Goal: Transaction & Acquisition: Purchase product/service

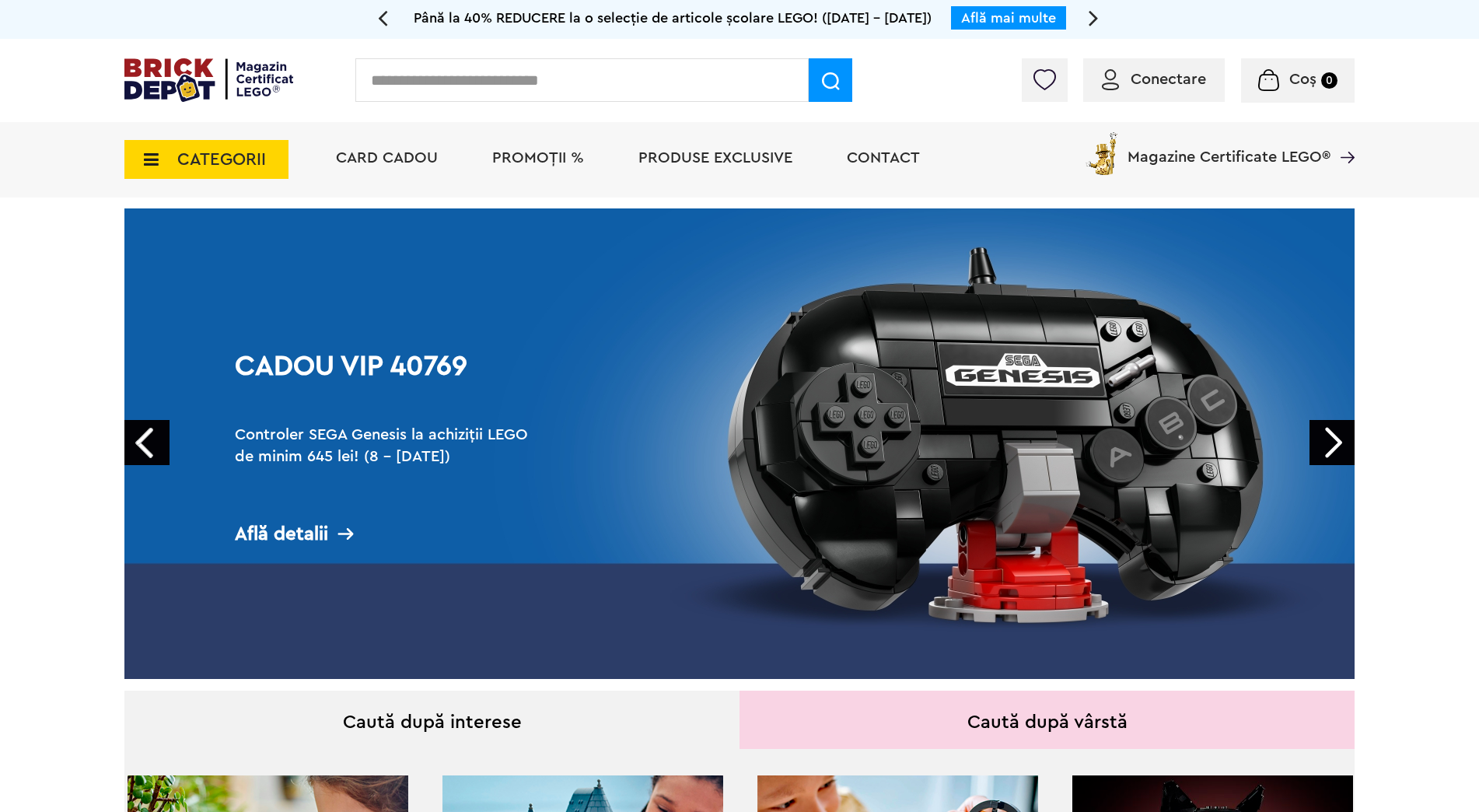
click at [514, 159] on span "PROMOȚII %" at bounding box center [538, 158] width 92 height 16
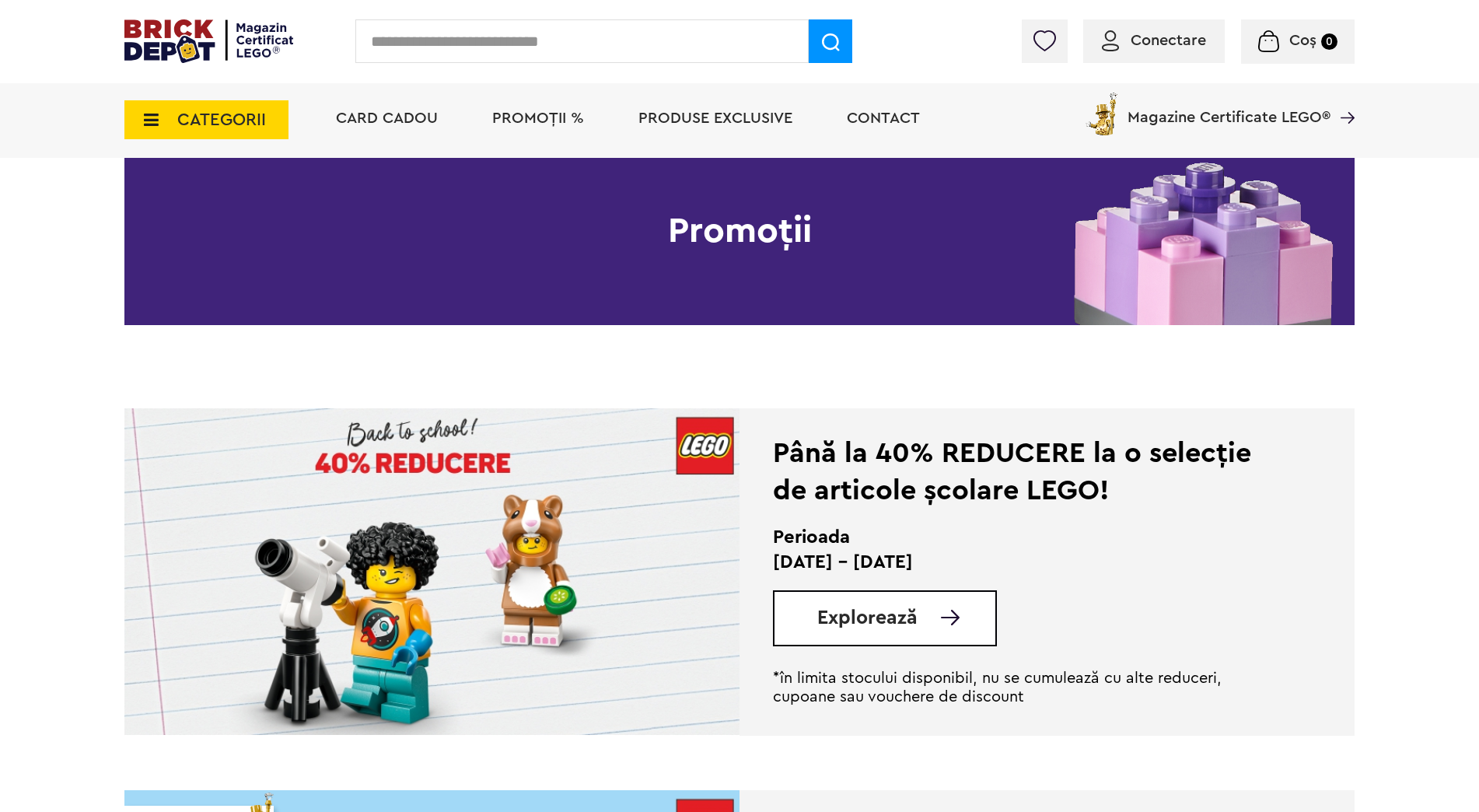
scroll to position [311, 0]
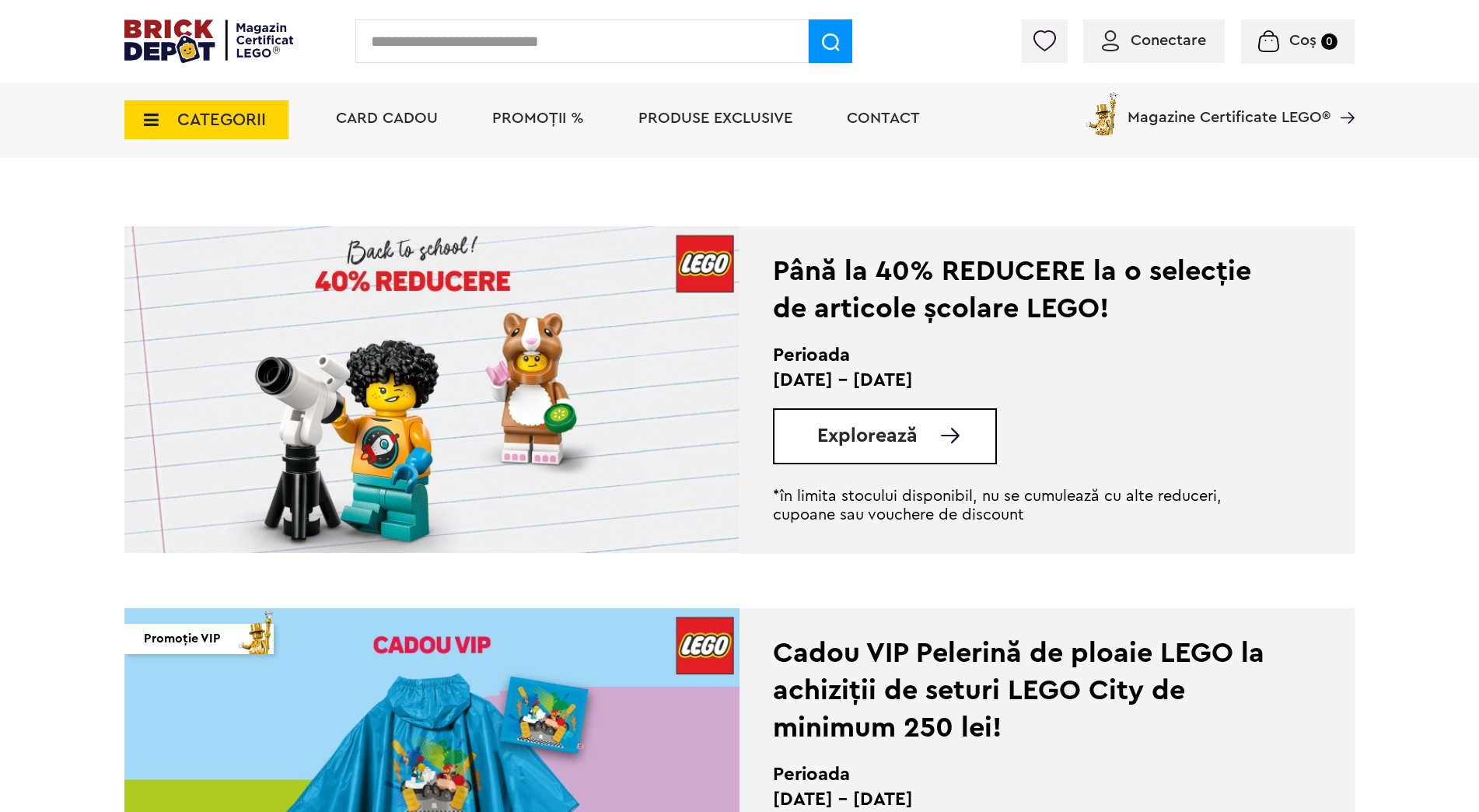
click at [809, 450] on div "Explorează" at bounding box center [885, 435] width 224 height 56
click at [834, 443] on span "Explorează" at bounding box center [867, 436] width 100 height 20
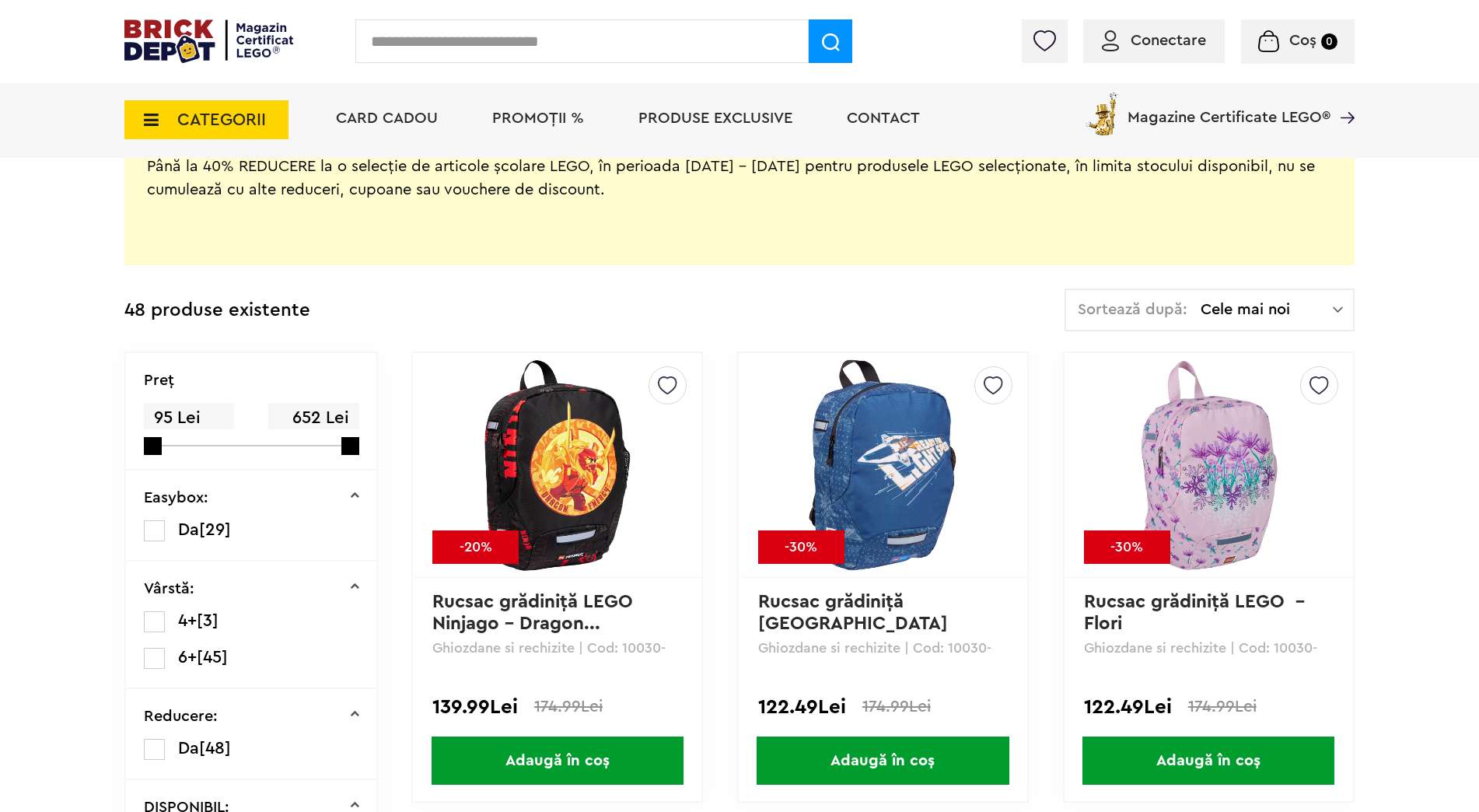
scroll to position [389, 0]
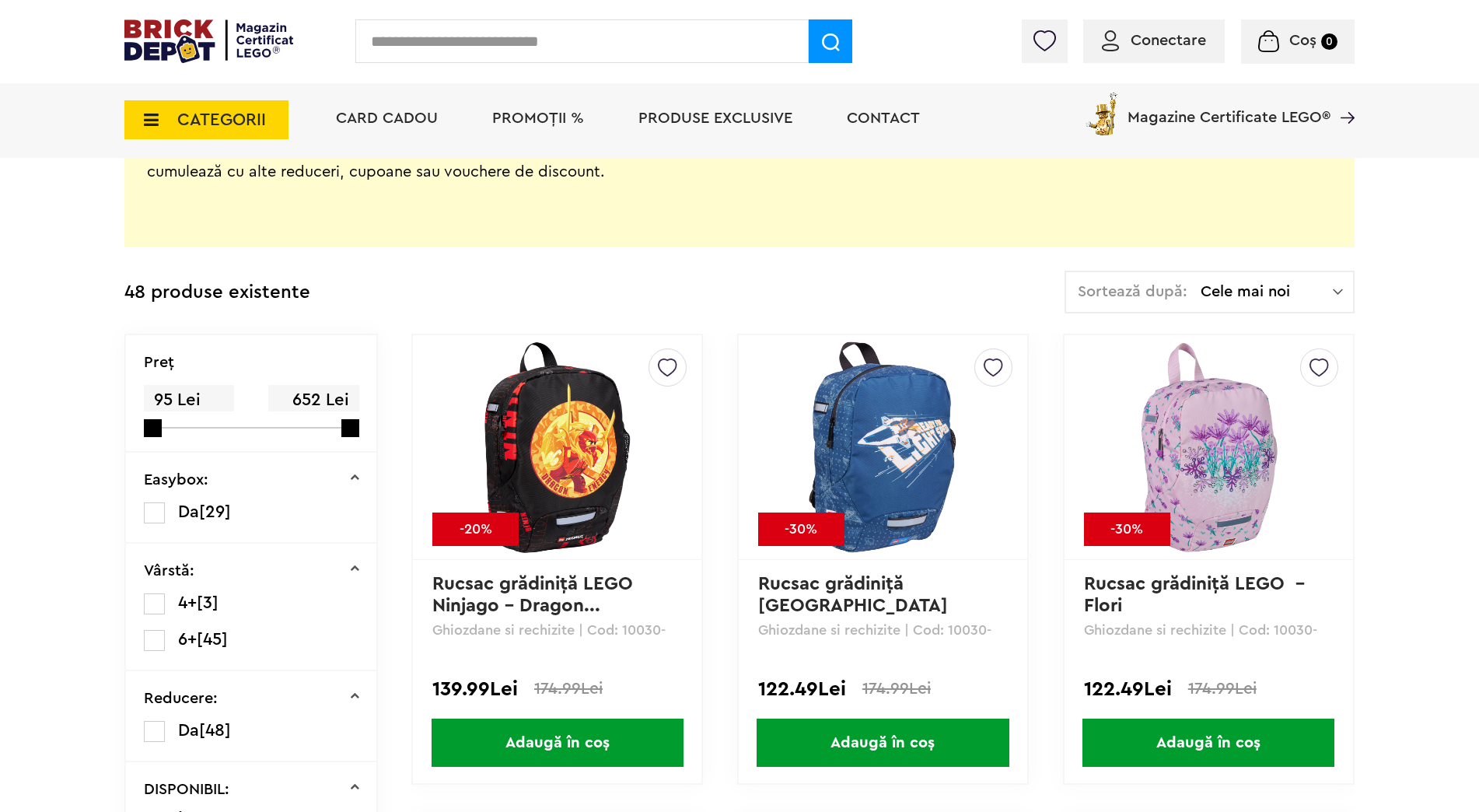
click at [516, 123] on span "PROMOȚII %" at bounding box center [538, 118] width 92 height 16
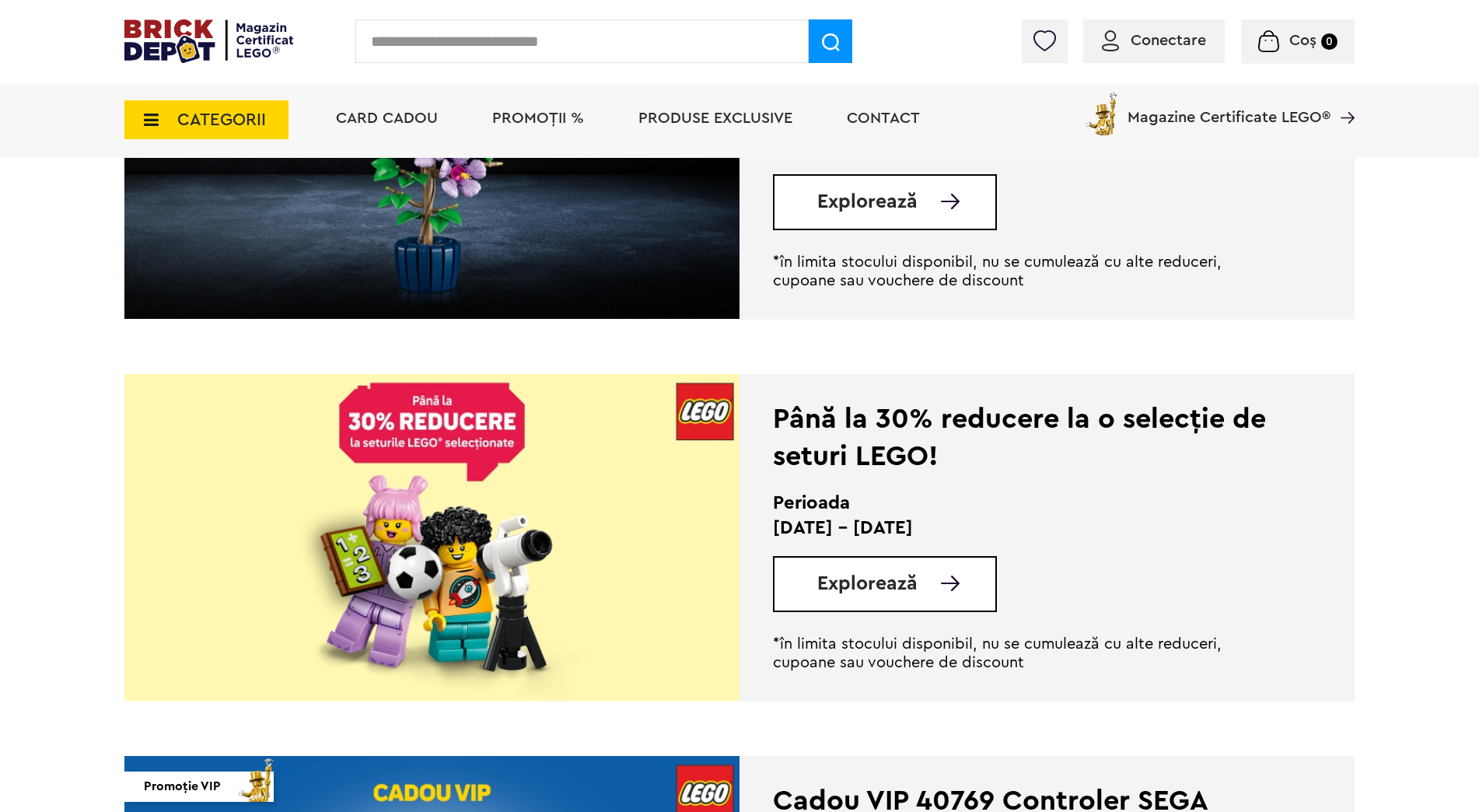
scroll to position [1399, 0]
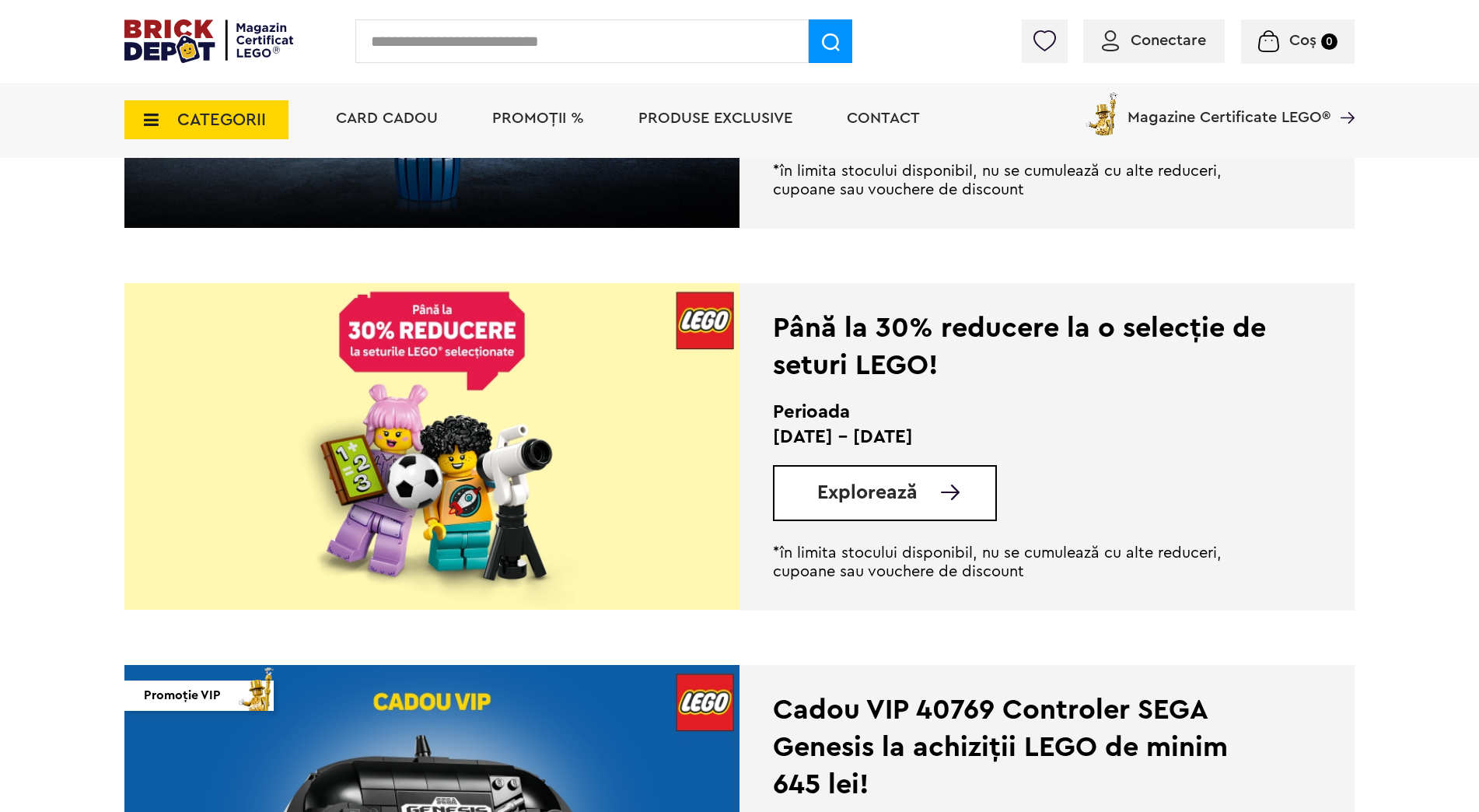
click at [917, 503] on div "Explorează" at bounding box center [885, 492] width 224 height 56
click at [893, 496] on span "Explorează" at bounding box center [867, 492] width 100 height 20
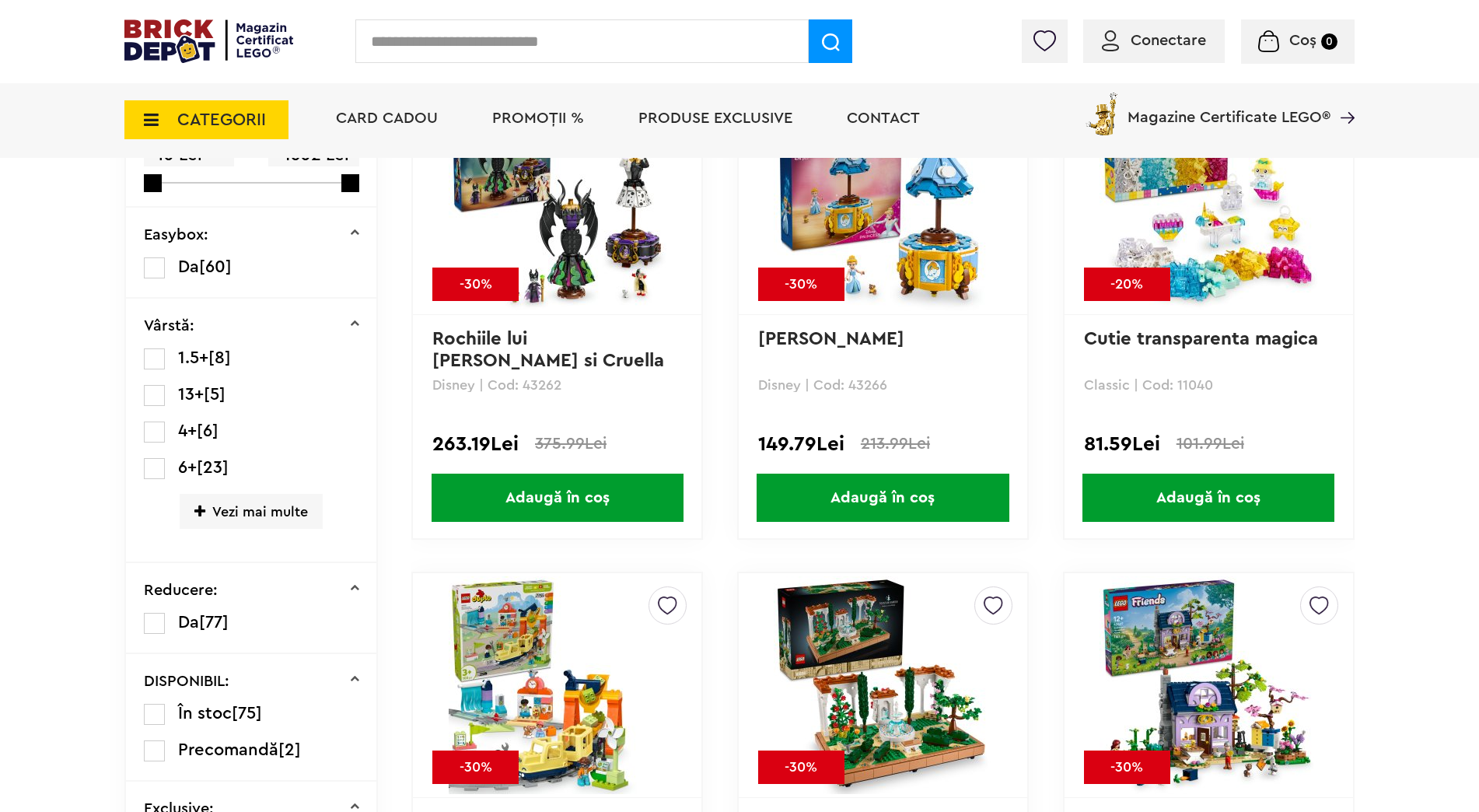
scroll to position [389, 0]
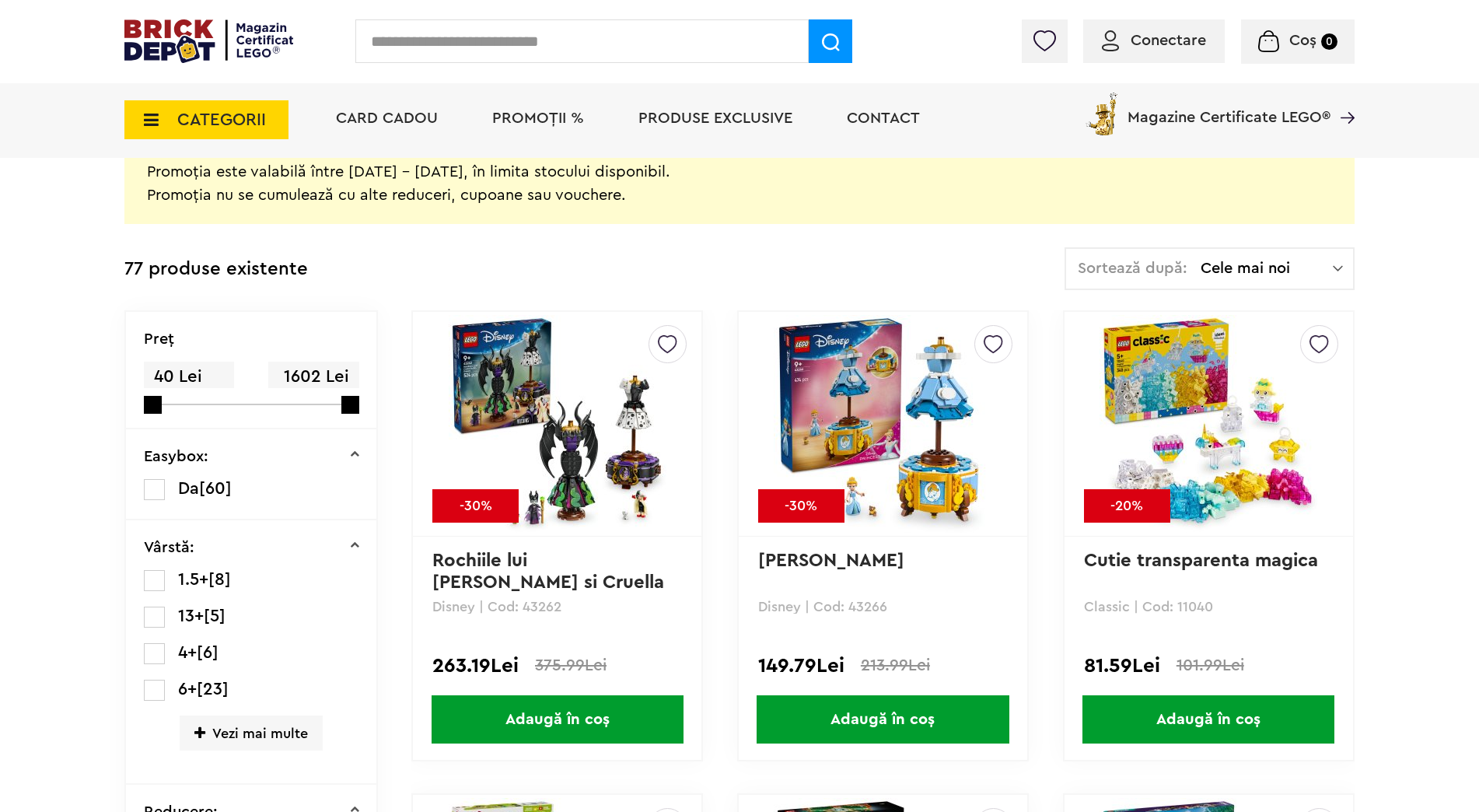
click at [1219, 276] on span "Cele mai noi" at bounding box center [1267, 268] width 132 height 16
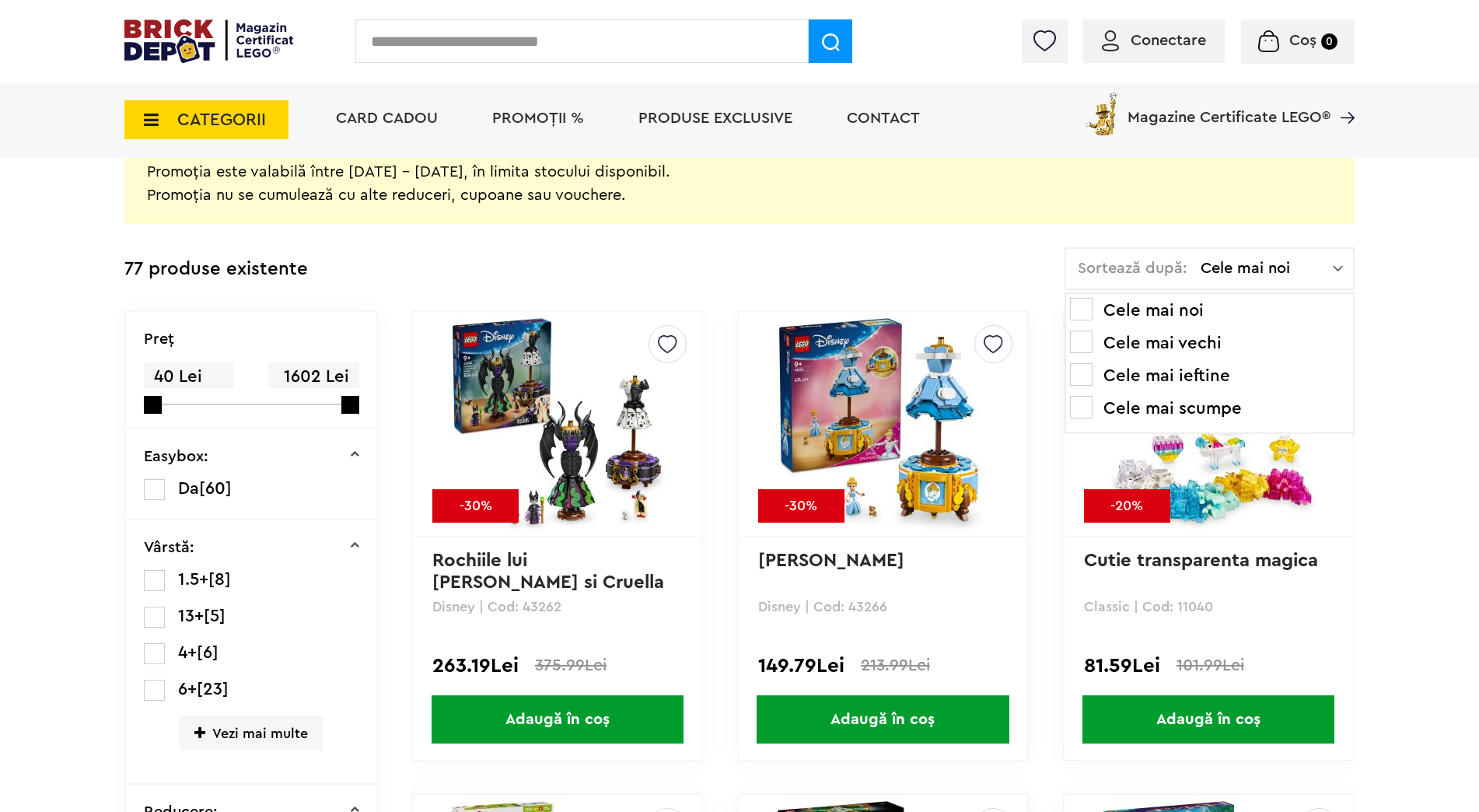
click at [1161, 413] on li "Cele mai scumpe" at bounding box center [1210, 408] width 279 height 25
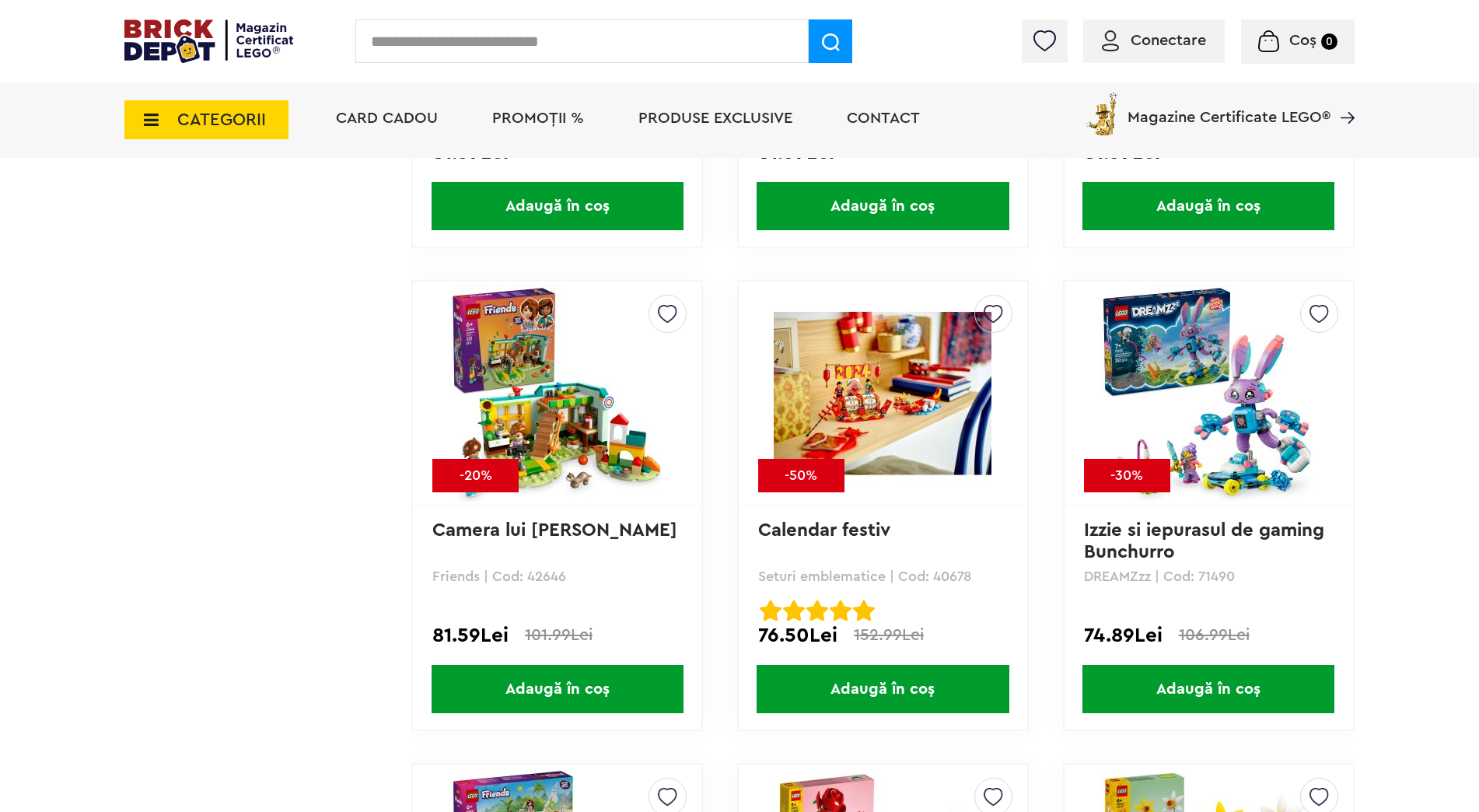
scroll to position [10883, 0]
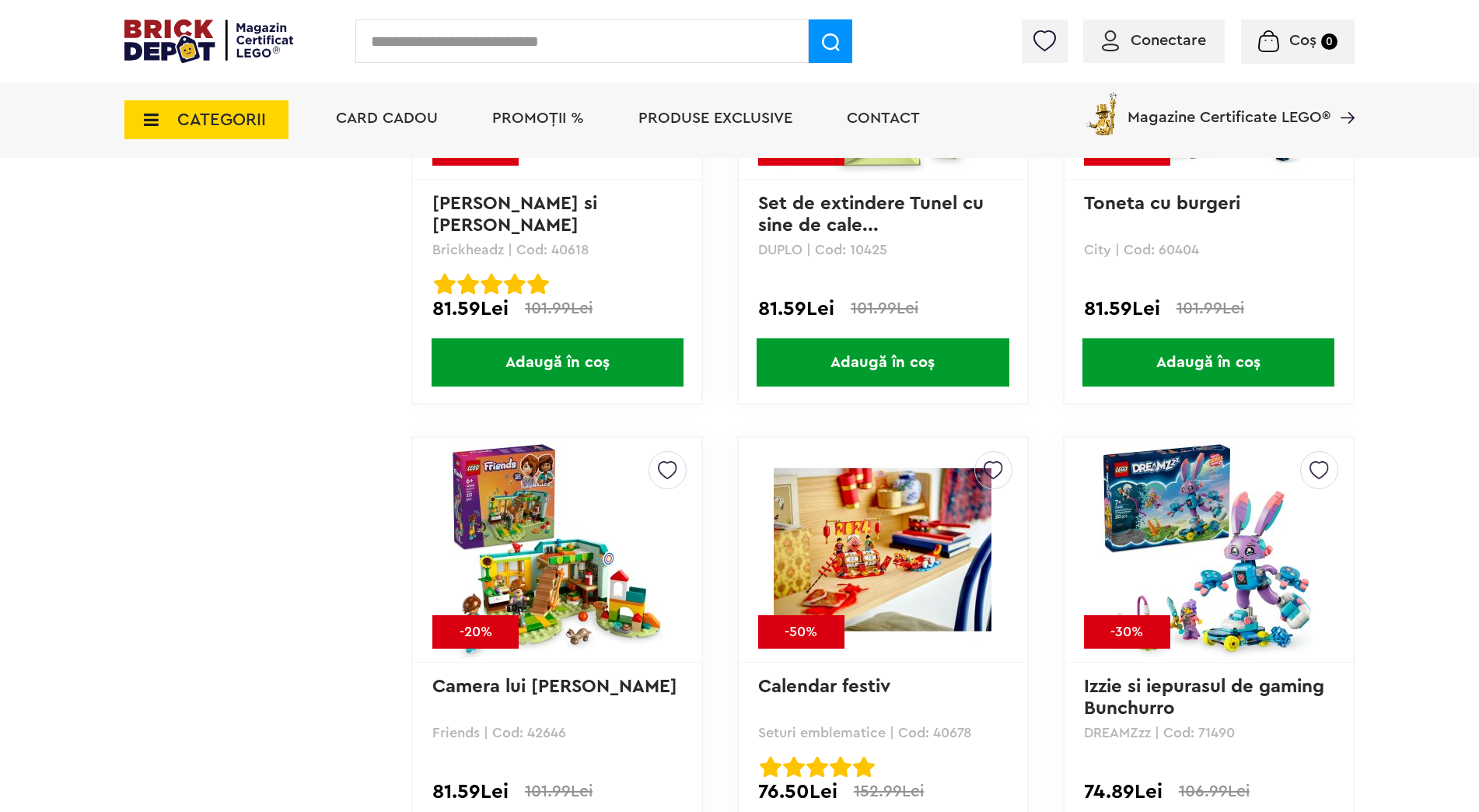
click at [506, 123] on span "PROMOȚII %" at bounding box center [538, 118] width 92 height 16
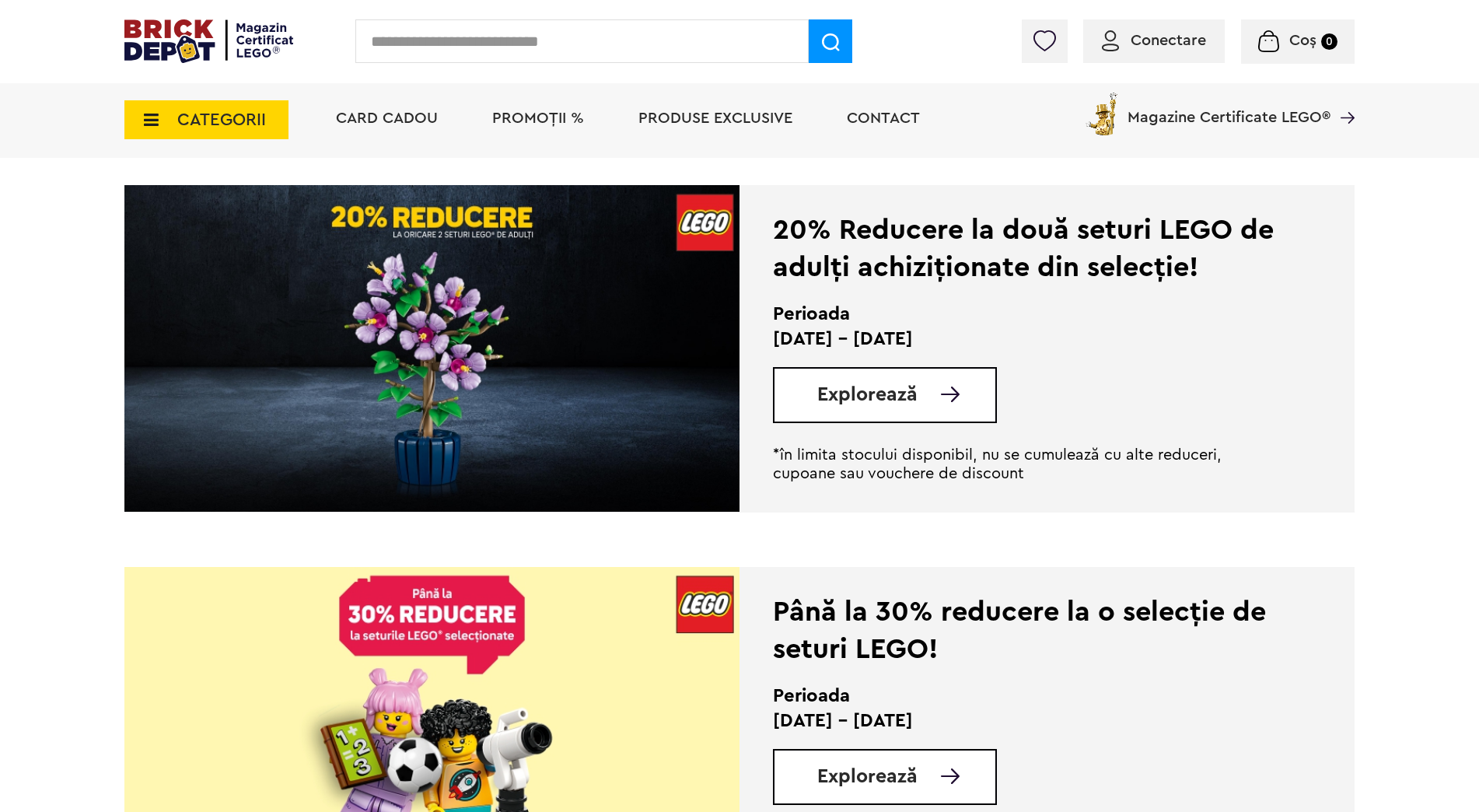
scroll to position [1088, 0]
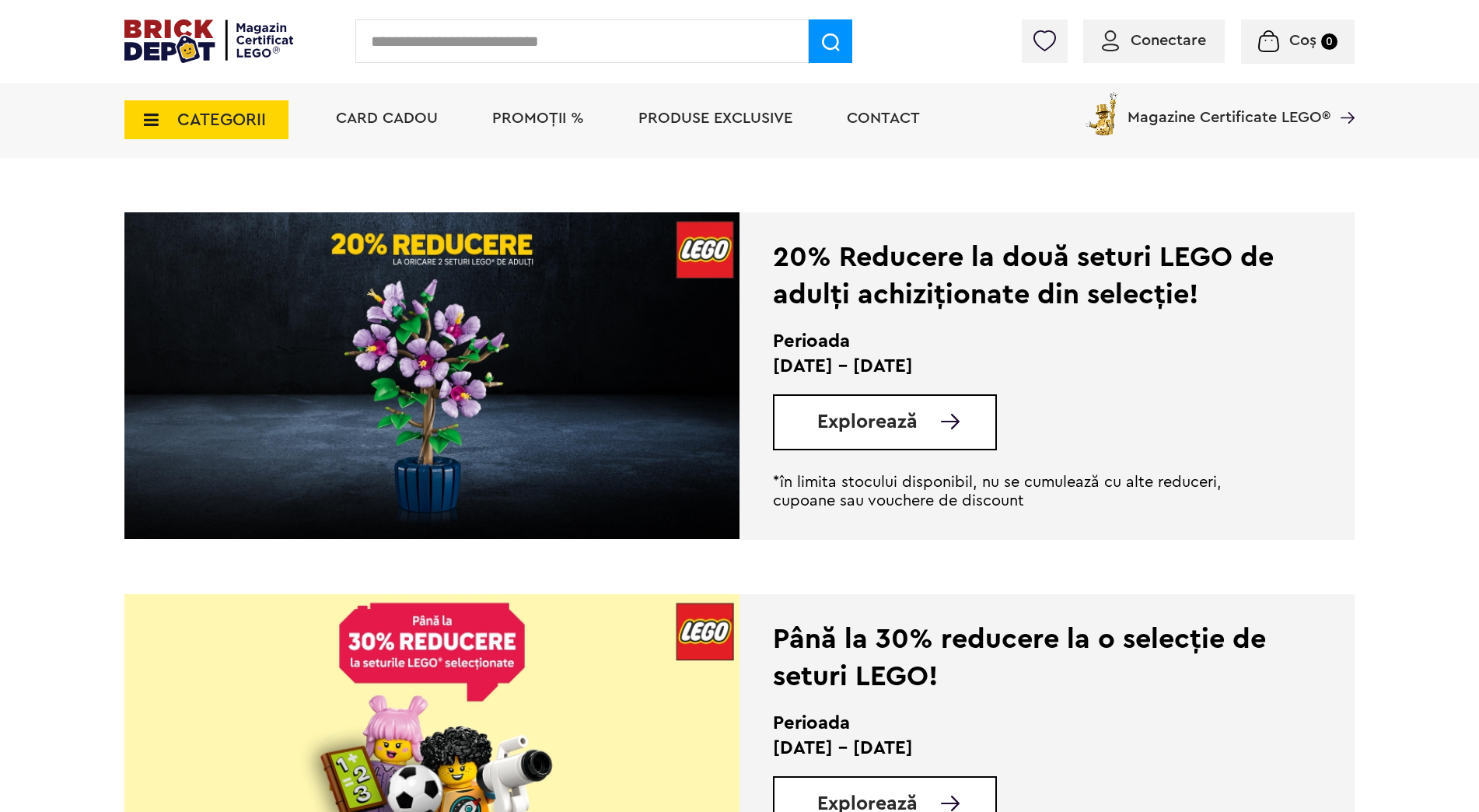
click at [865, 414] on span "Explorează" at bounding box center [867, 422] width 100 height 20
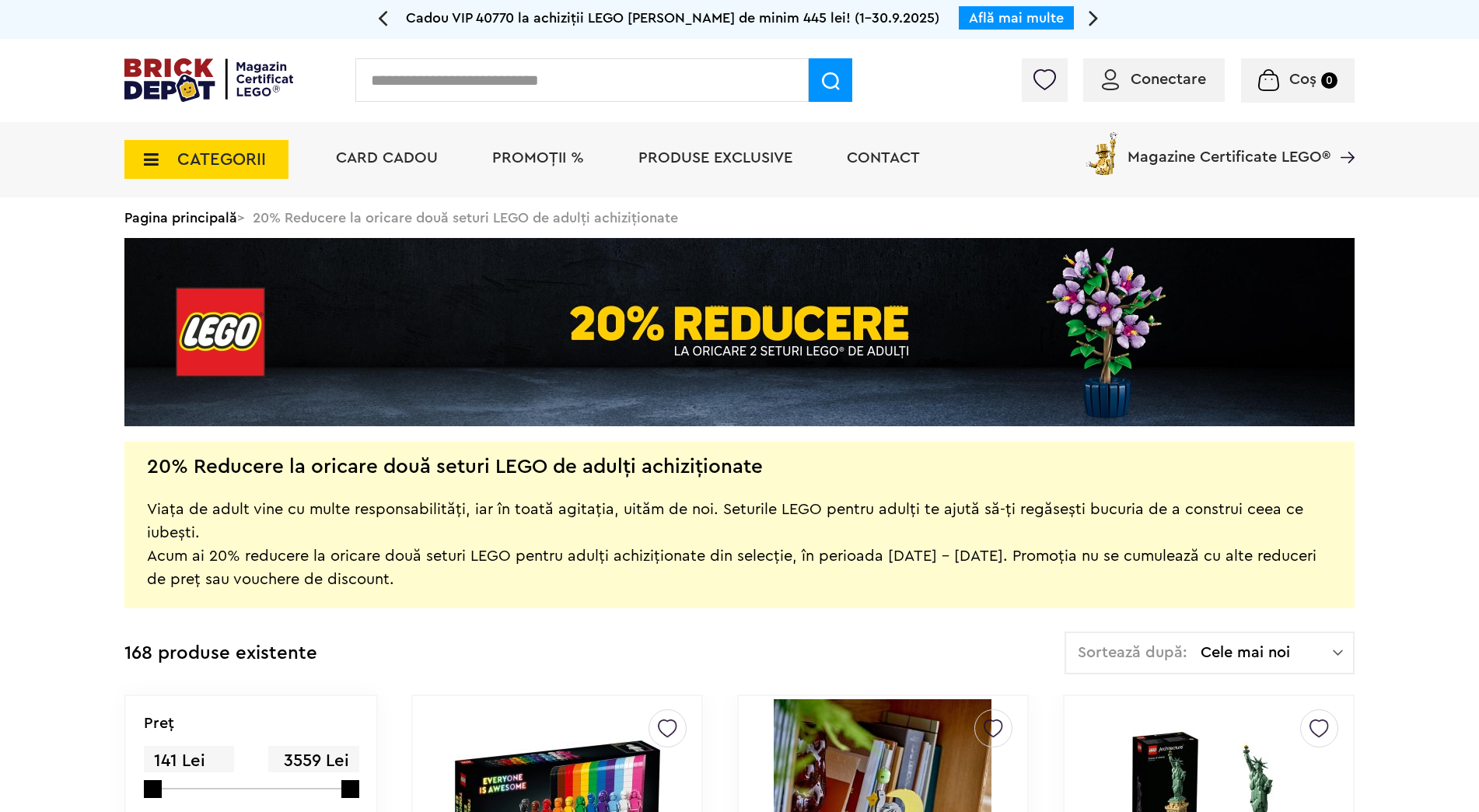
click at [1242, 650] on span "Cele mai noi" at bounding box center [1267, 652] width 132 height 16
click at [1189, 789] on li "Cele mai scumpe" at bounding box center [1210, 792] width 279 height 25
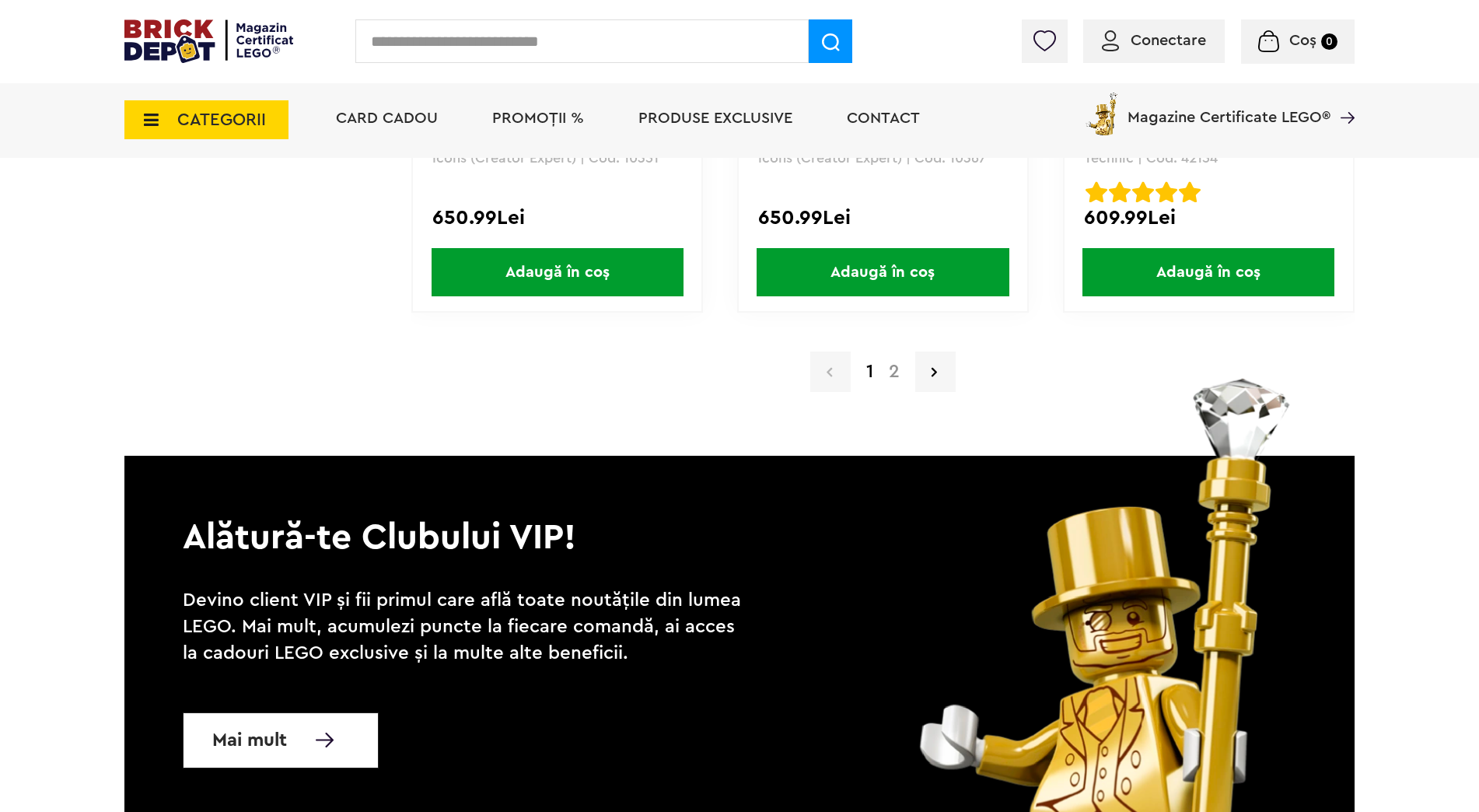
scroll to position [15392, 0]
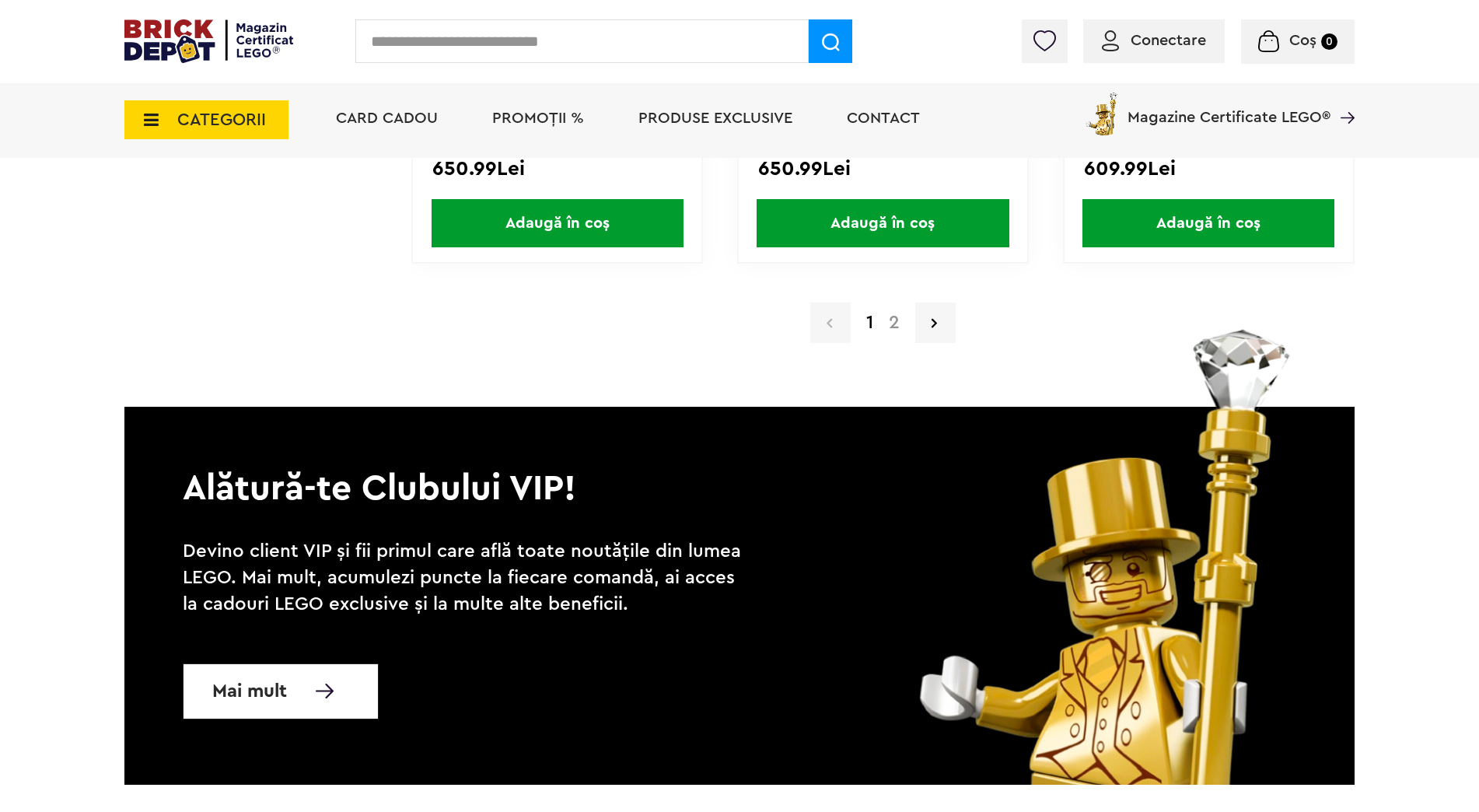
click at [898, 325] on link "2" at bounding box center [894, 322] width 27 height 19
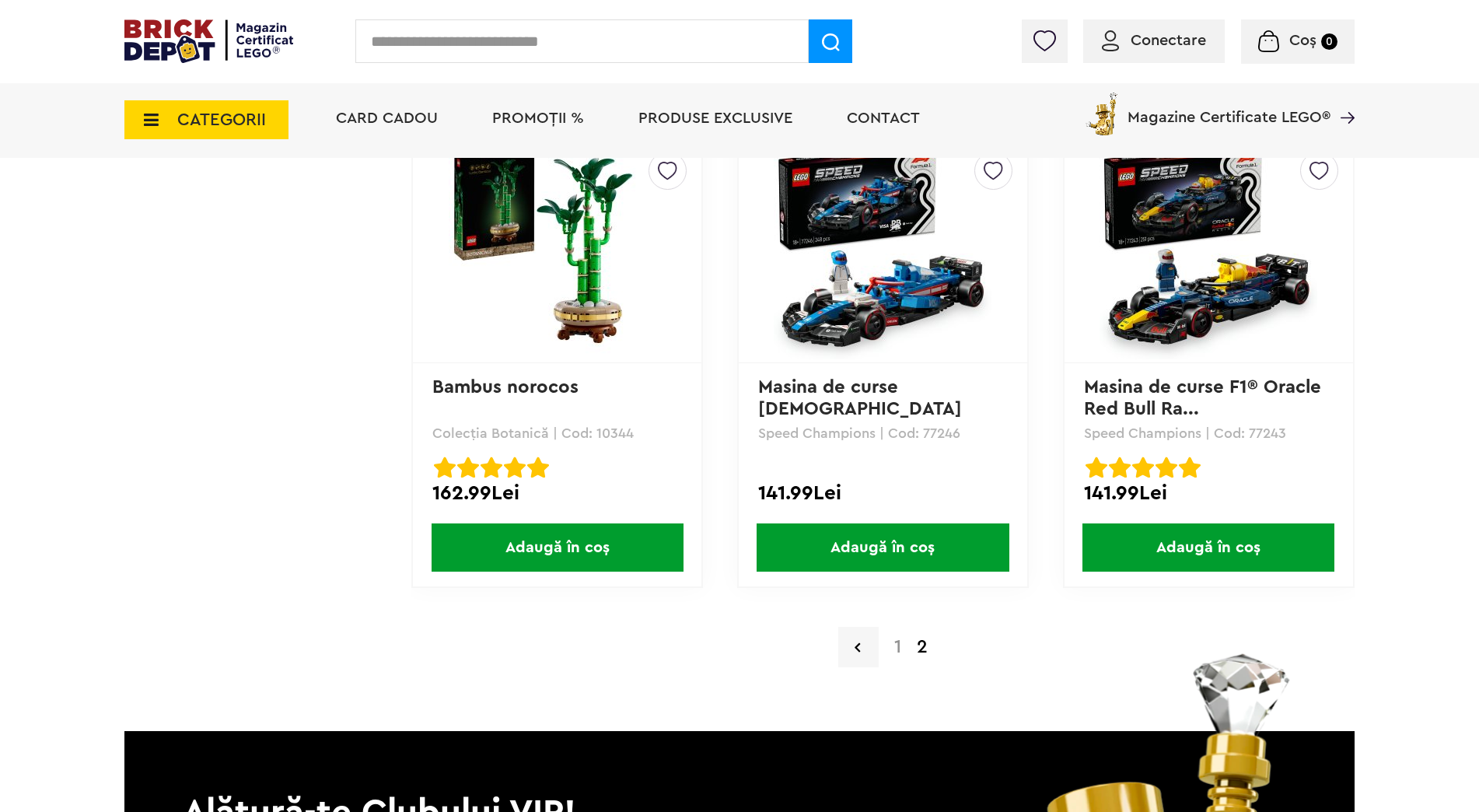
scroll to position [12205, 0]
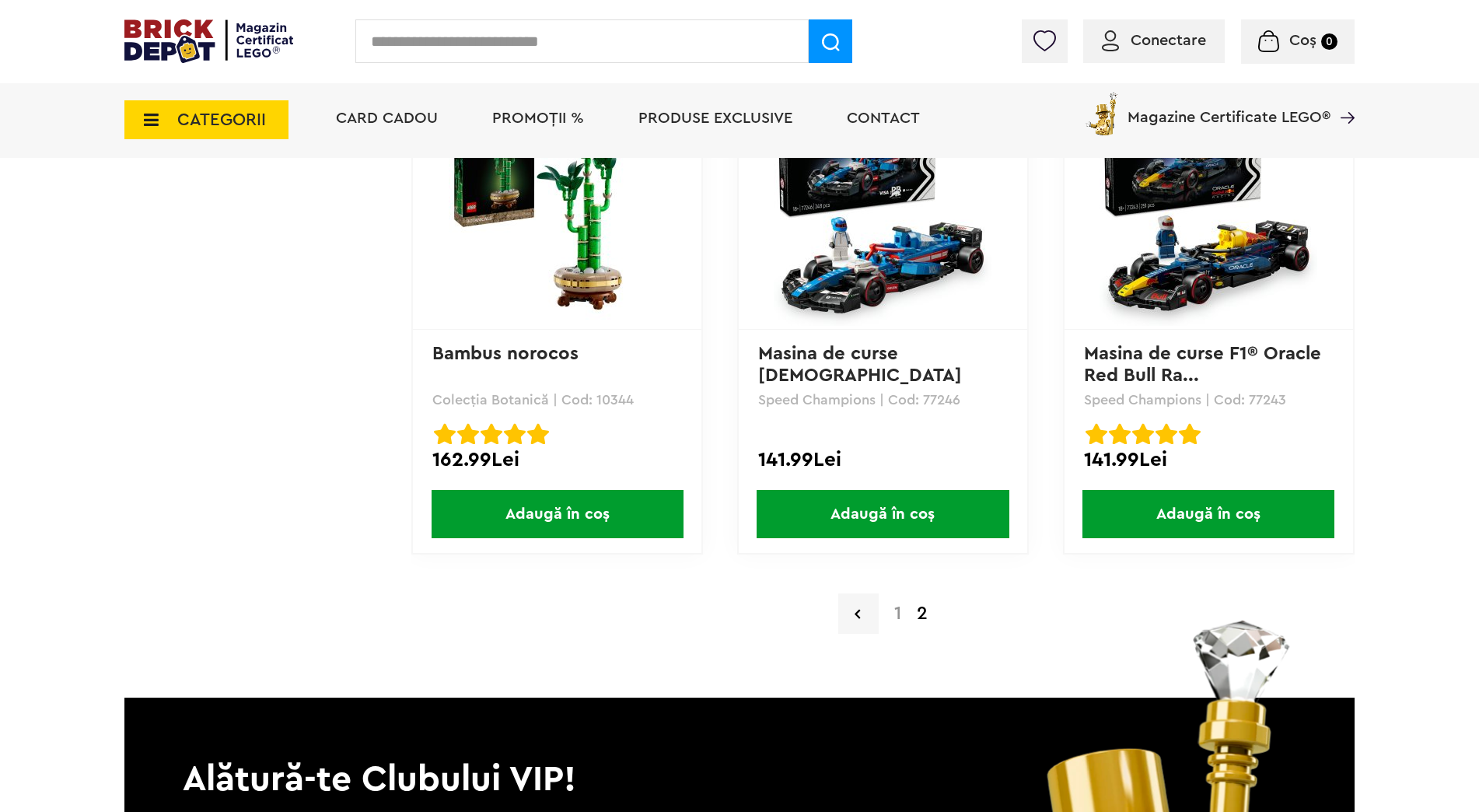
click at [902, 621] on link "1" at bounding box center [898, 613] width 22 height 19
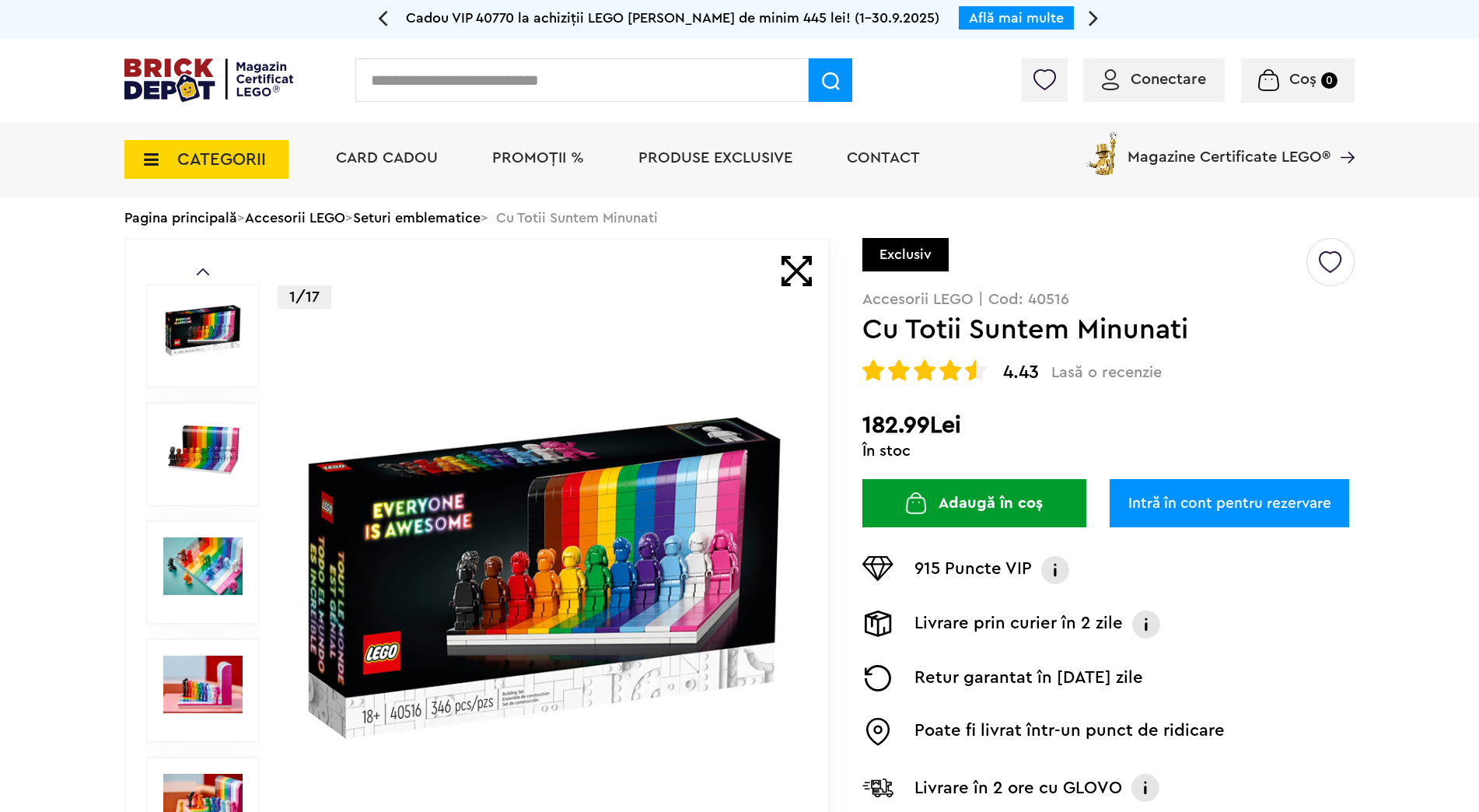
click at [1054, 305] on p "Accesorii LEGO | Cod: 40516" at bounding box center [1108, 299] width 492 height 16
copy p "40516"
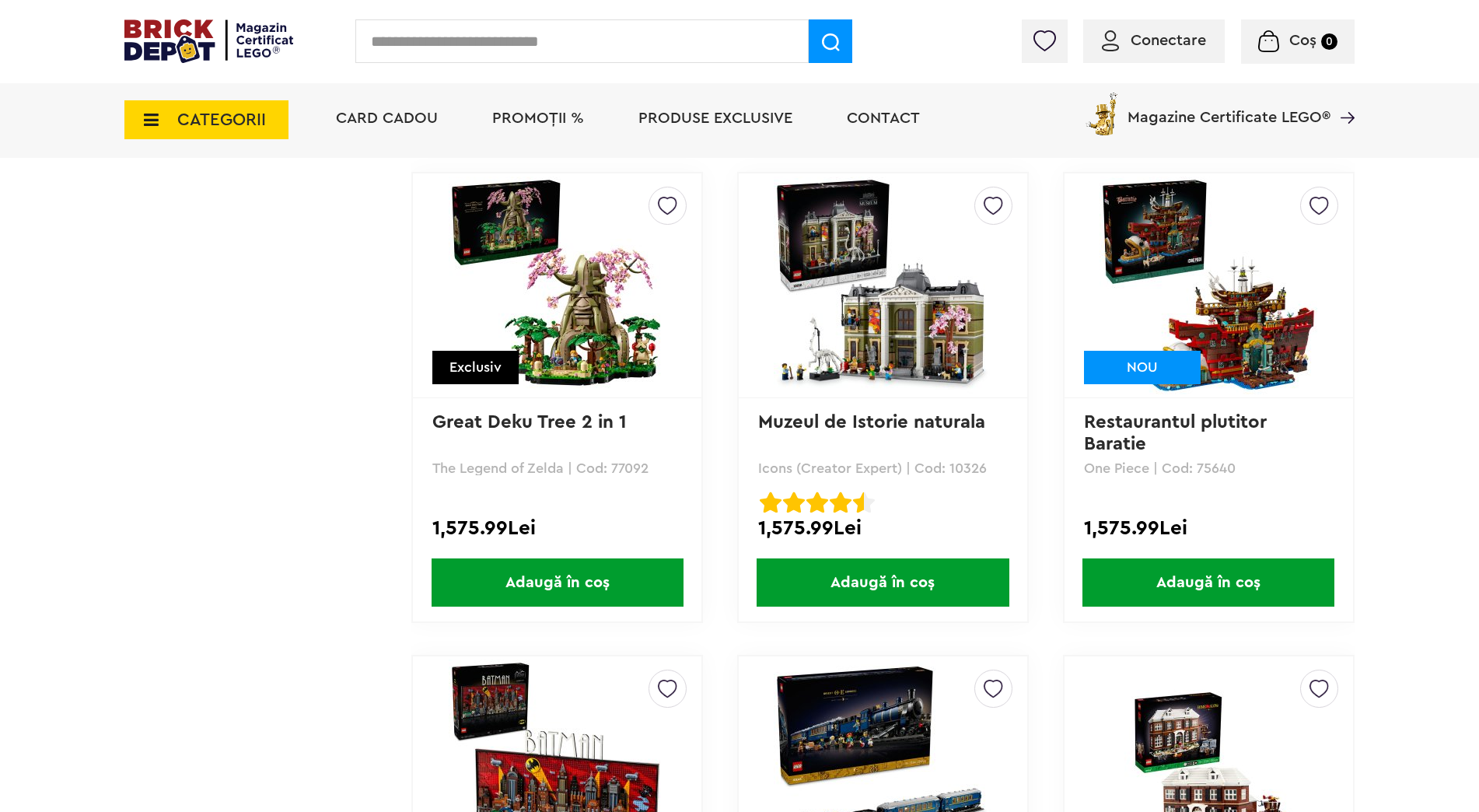
scroll to position [3965, 0]
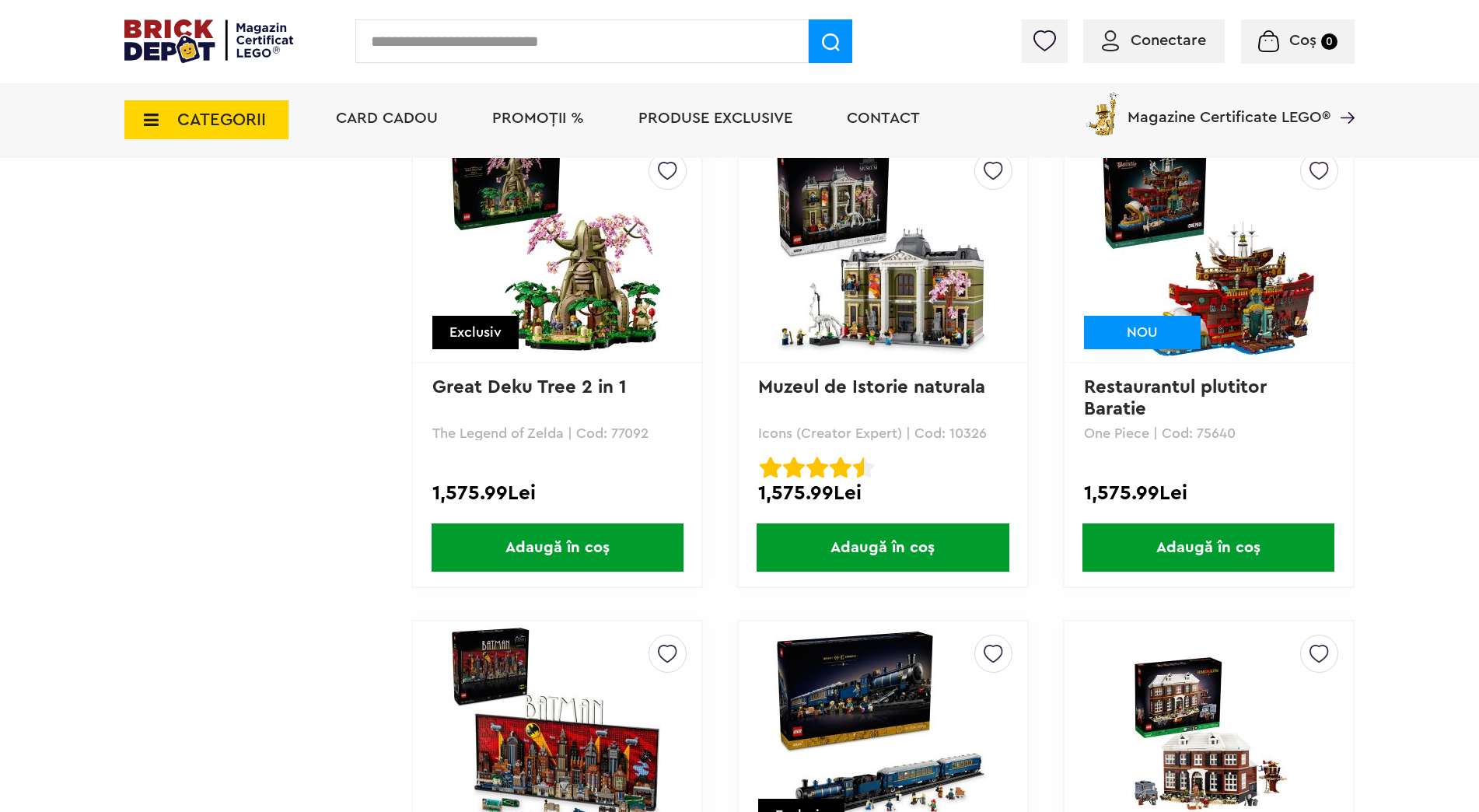
click at [635, 426] on p "The Legend of Zelda | Cod: 77092" at bounding box center [557, 434] width 250 height 14
copy p "77092"
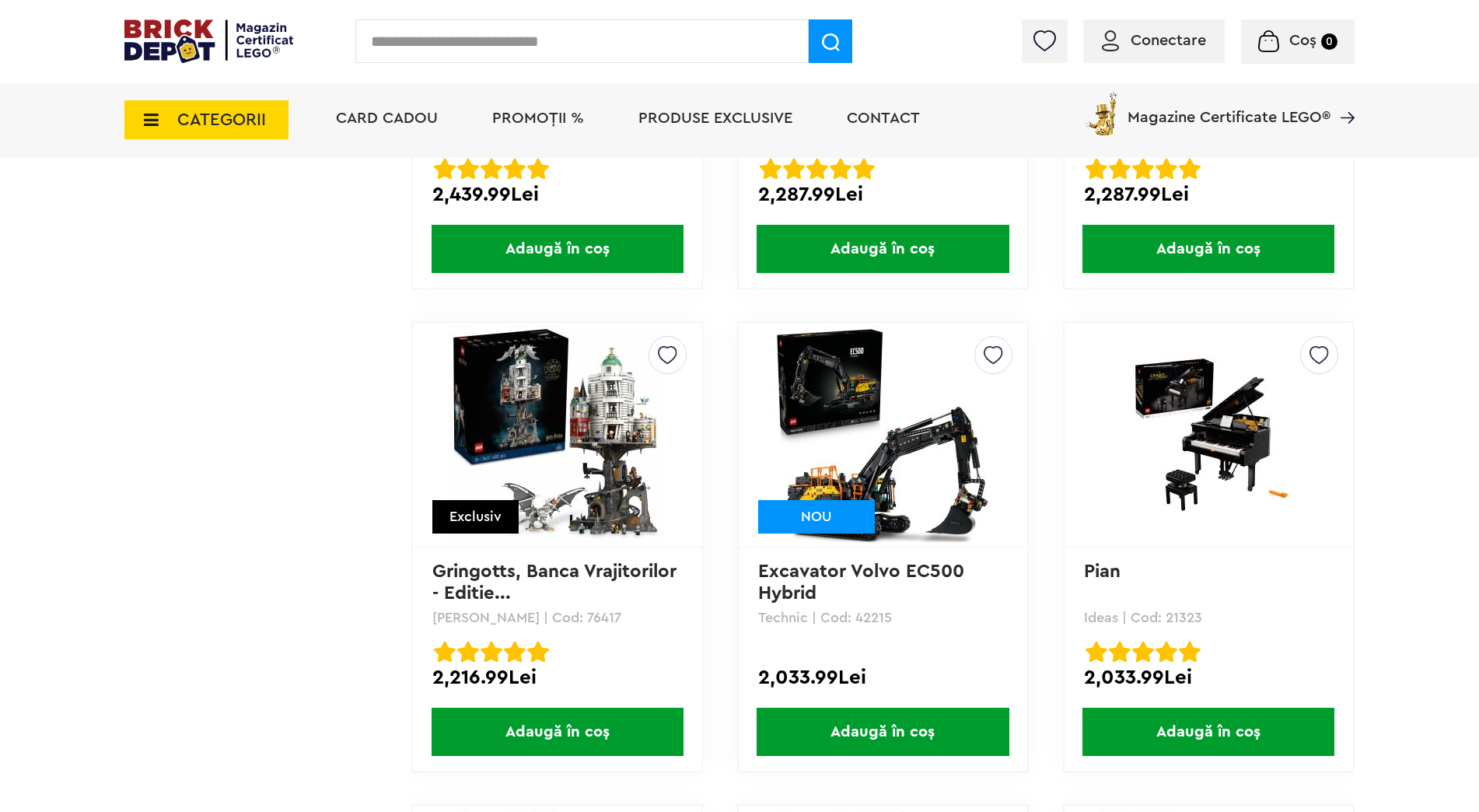
scroll to position [2643, 0]
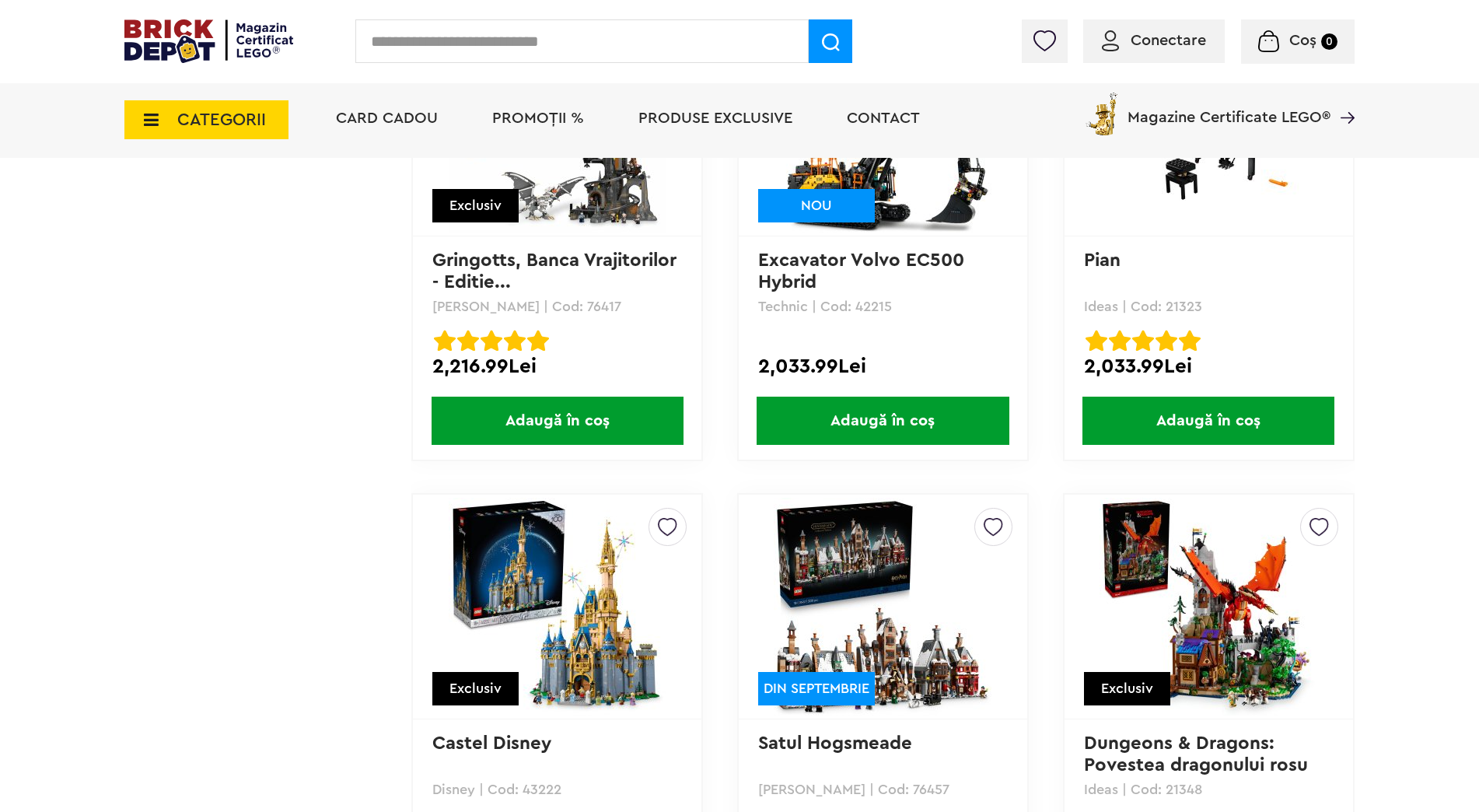
click at [644, 432] on span "Adaugă în coș" at bounding box center [558, 420] width 252 height 48
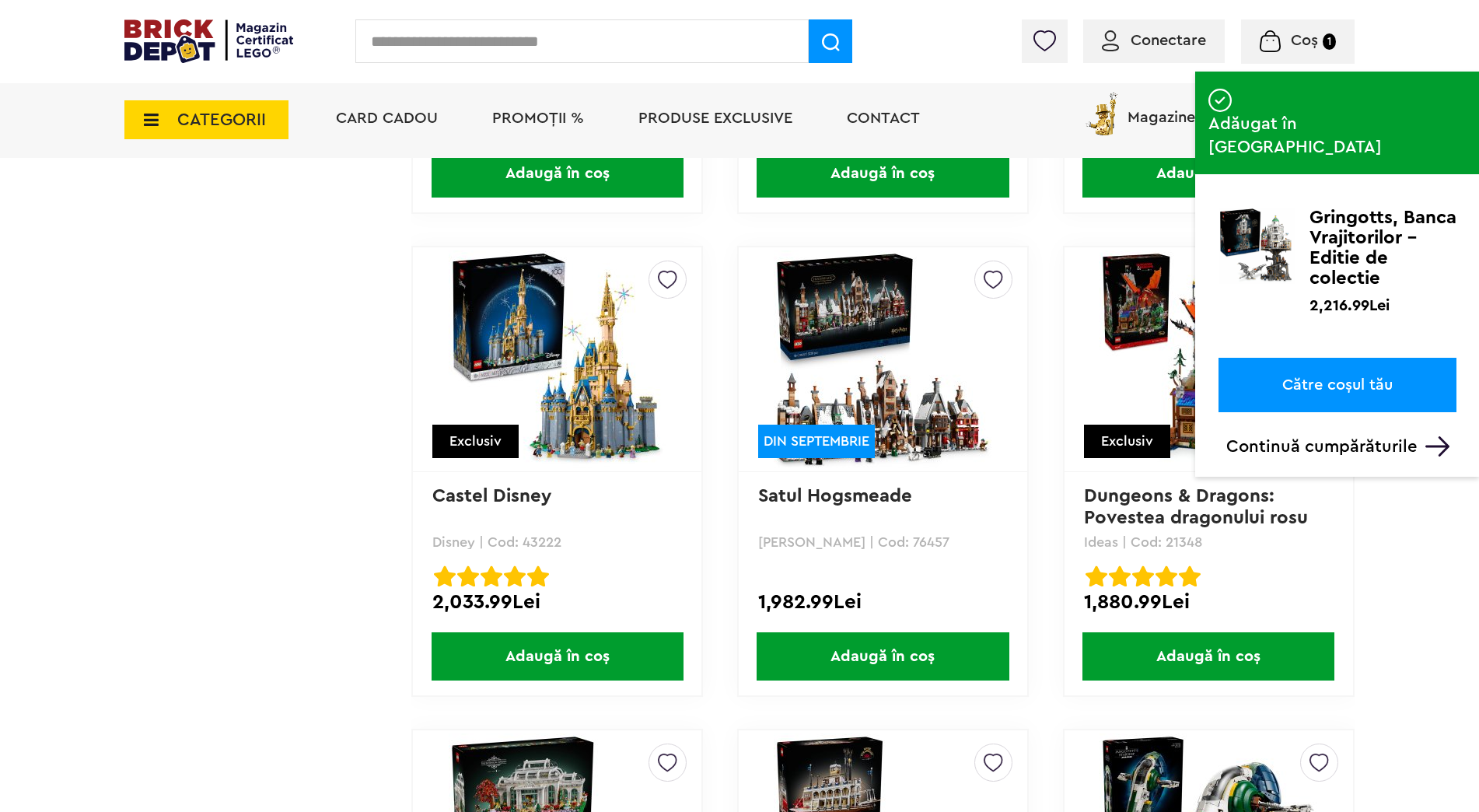
scroll to position [2954, 0]
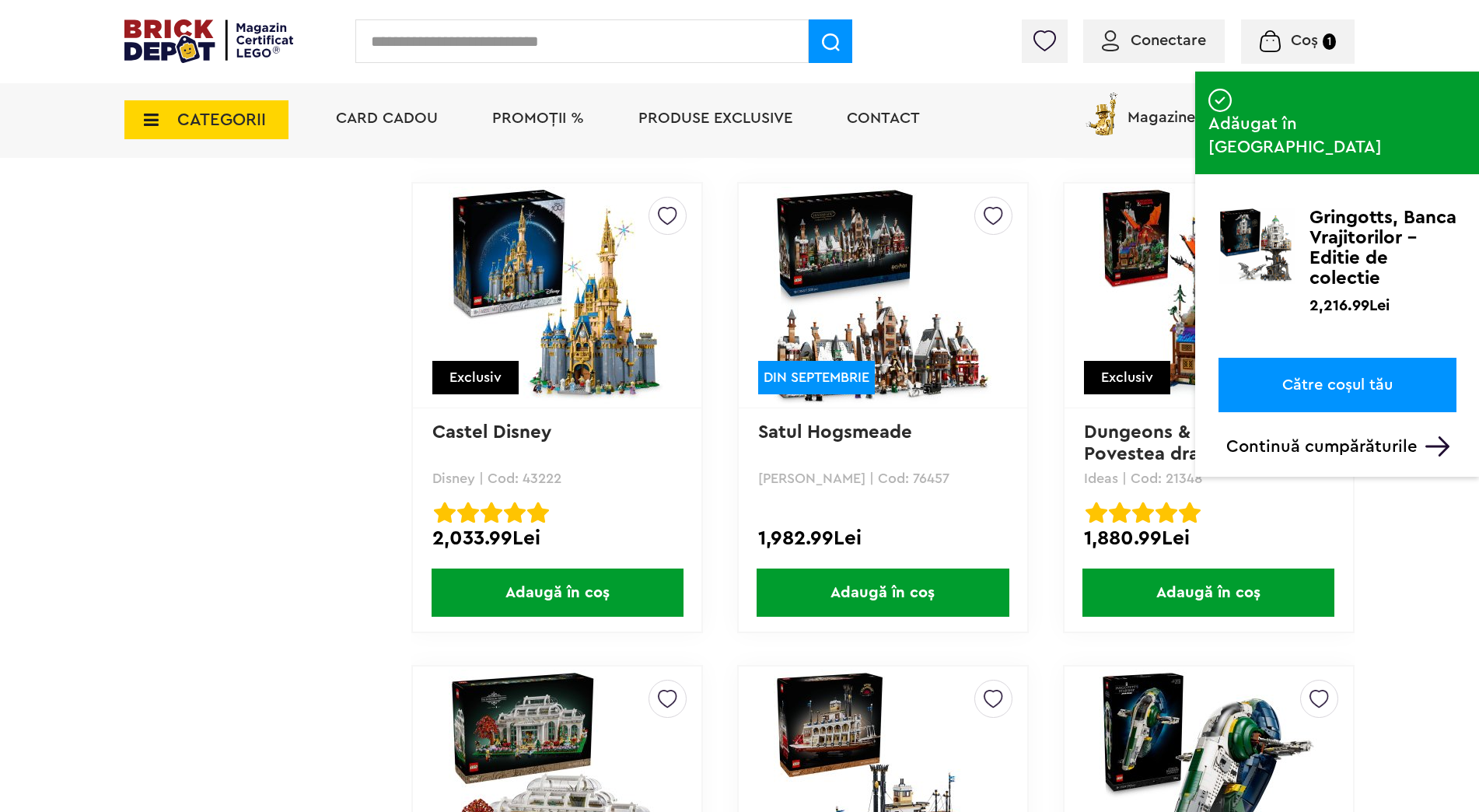
click at [1355, 359] on link "Către coșul tău" at bounding box center [1338, 385] width 238 height 54
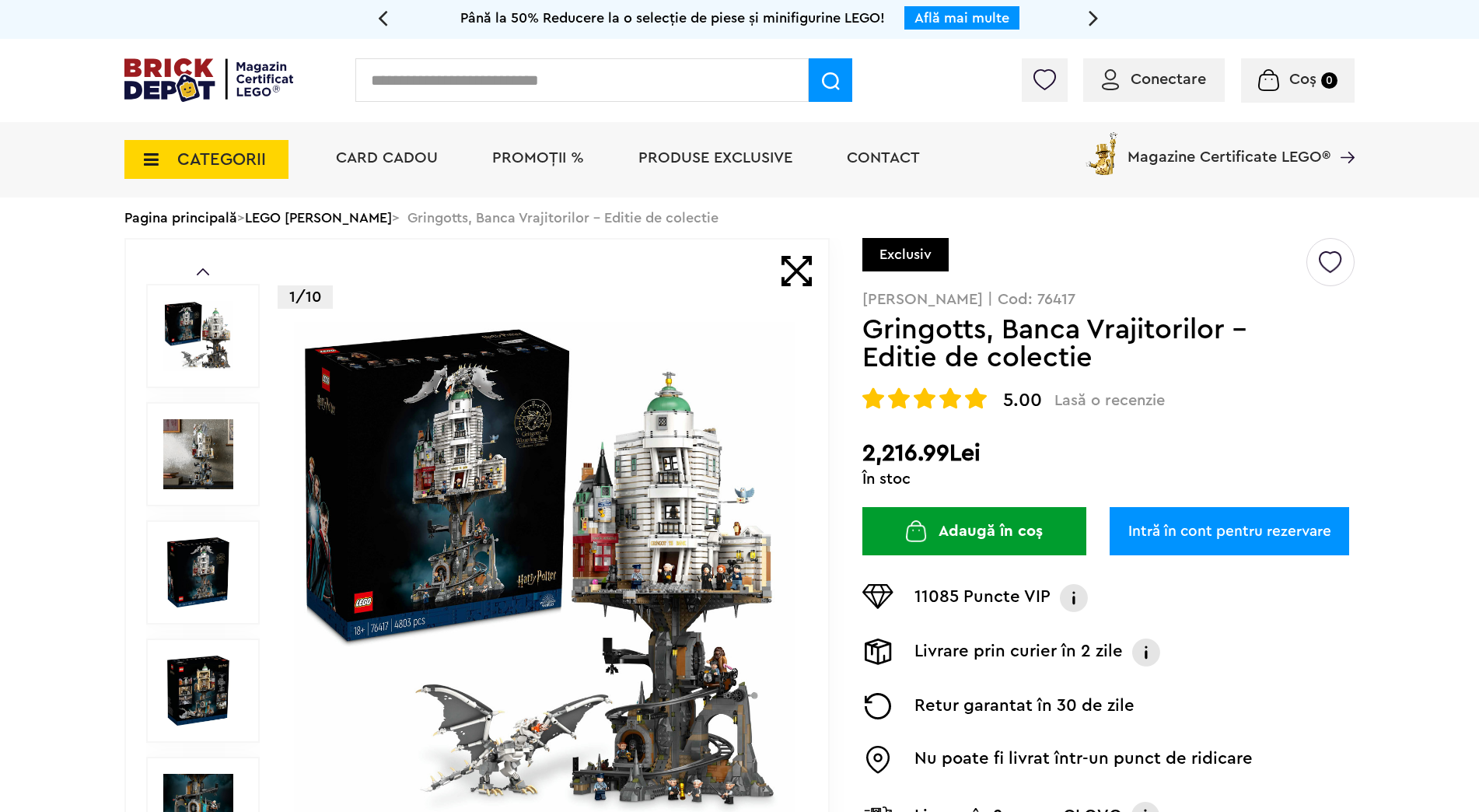
click at [1020, 296] on p "[PERSON_NAME] | Cod: 76417" at bounding box center [1108, 299] width 492 height 16
copy p "76417"
click at [1127, 363] on h1 "Gringotts, Banca Vrajitorilor - Editie de colectie" at bounding box center [1083, 343] width 442 height 56
click at [1157, 80] on span "Conectare" at bounding box center [1168, 80] width 76 height 16
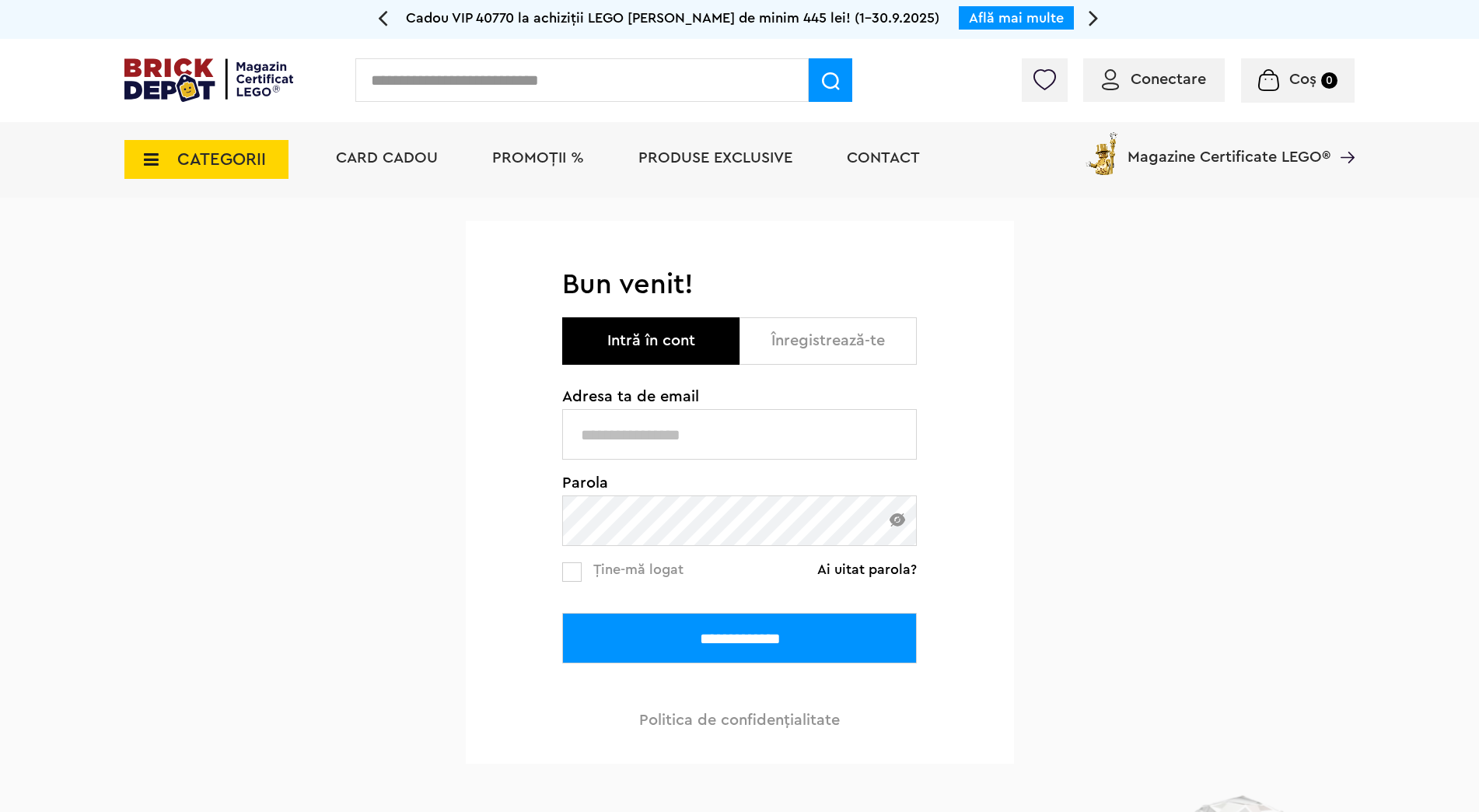
click at [737, 434] on input "text" at bounding box center [740, 434] width 355 height 51
type input "**********"
click at [563, 613] on input "**********" at bounding box center [740, 638] width 355 height 51
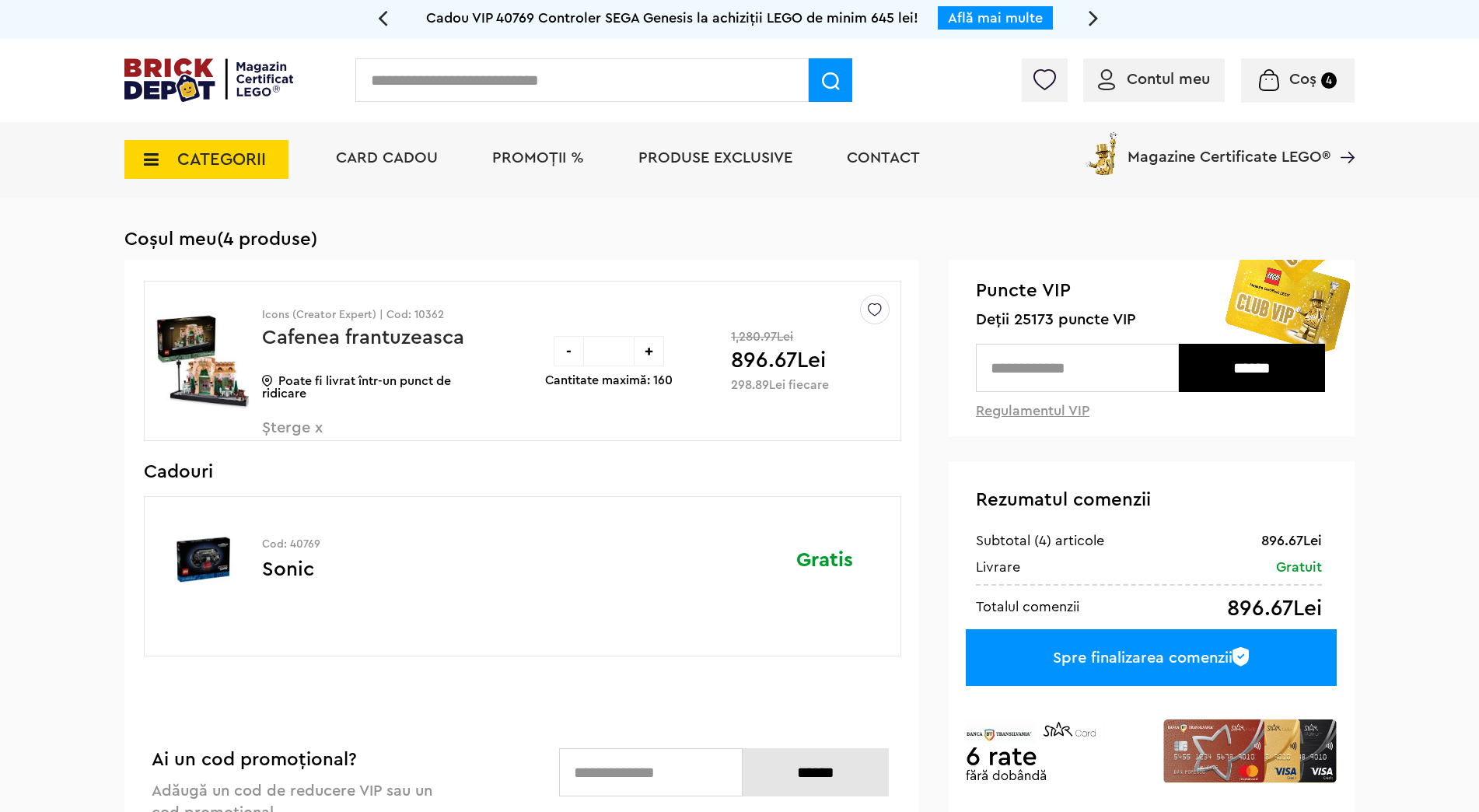
click at [303, 437] on span "Șterge x" at bounding box center [354, 437] width 183 height 34
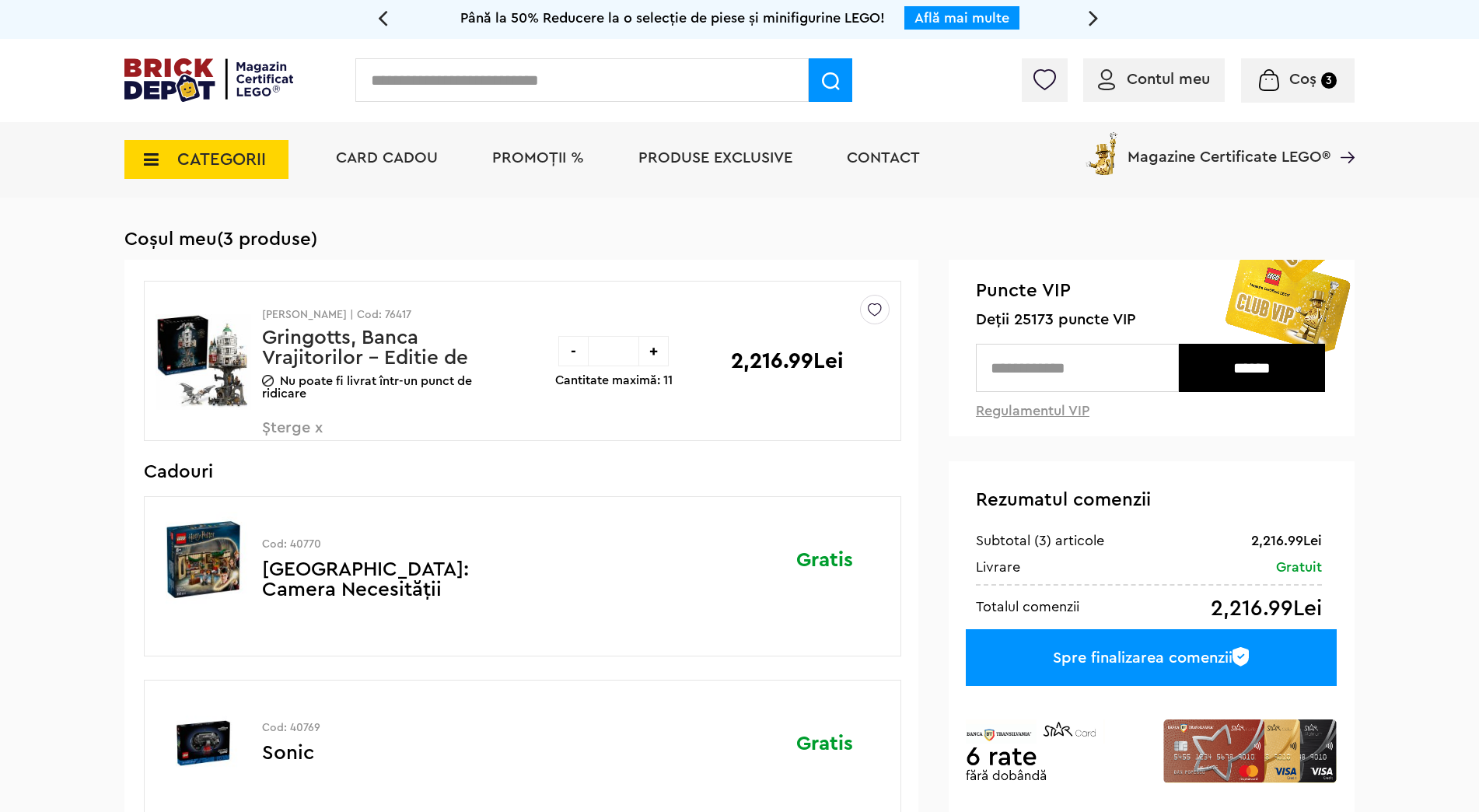
click at [532, 160] on span "PROMOȚII %" at bounding box center [538, 158] width 92 height 16
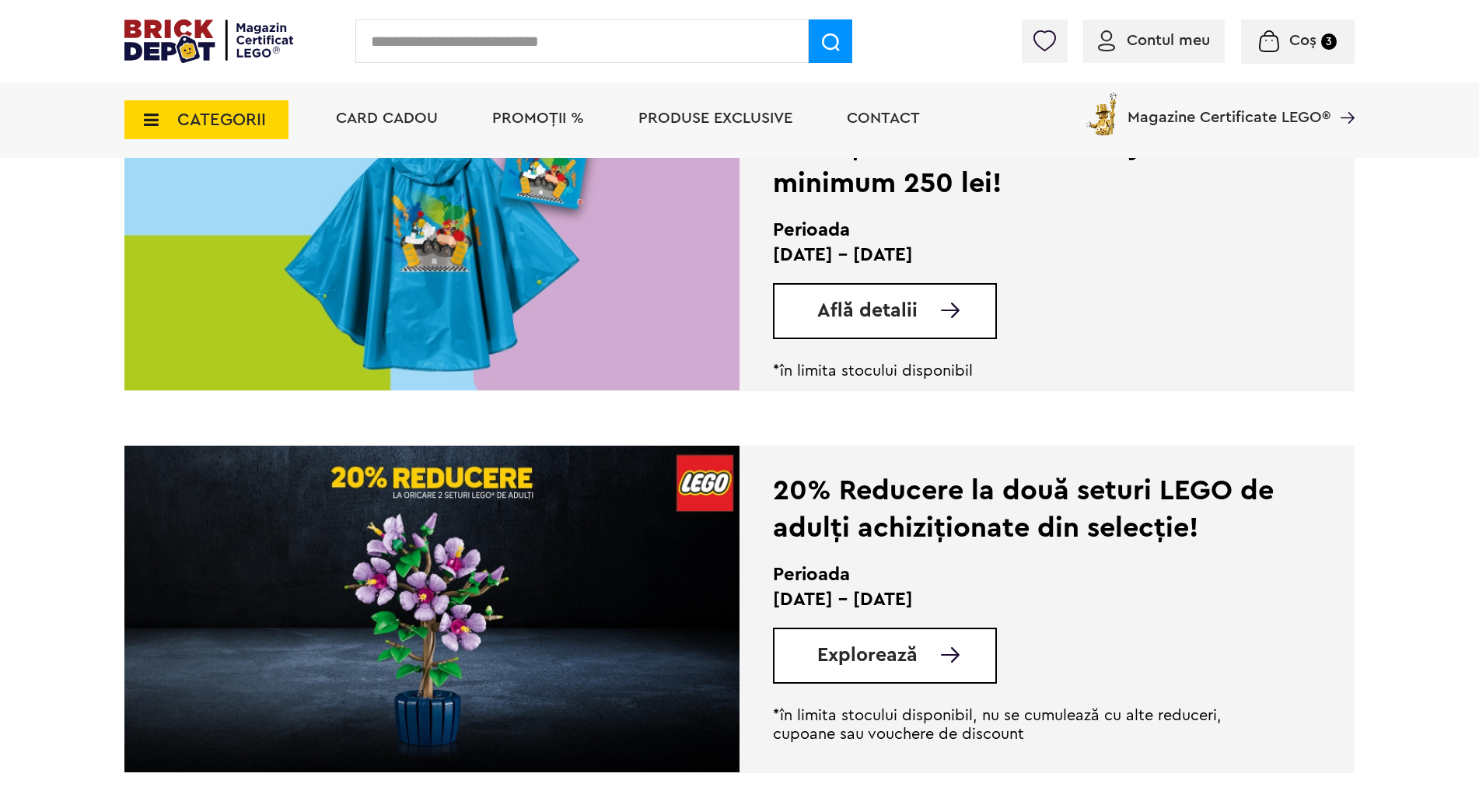
scroll to position [1011, 0]
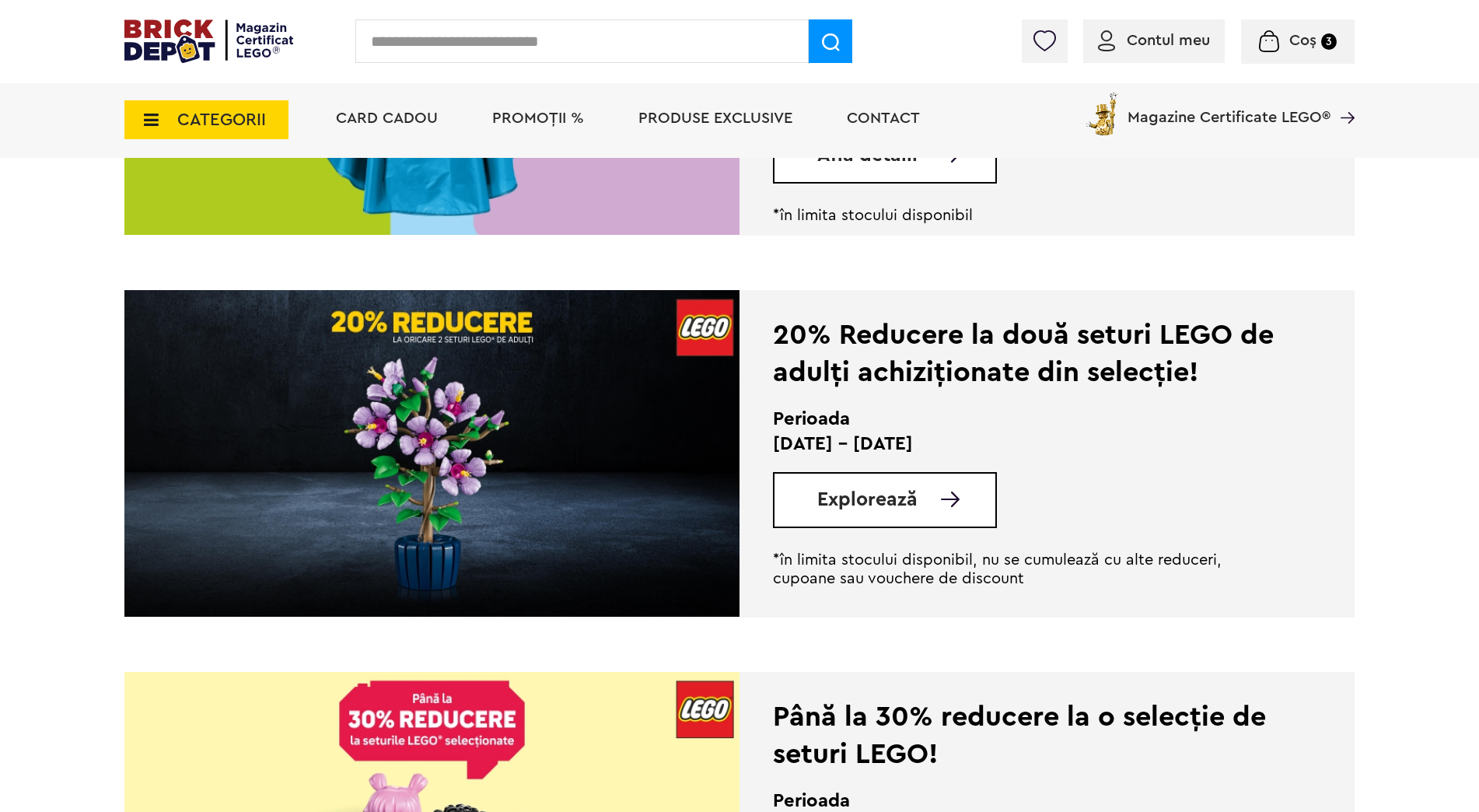
click at [933, 490] on link "Explorează" at bounding box center [907, 499] width 178 height 20
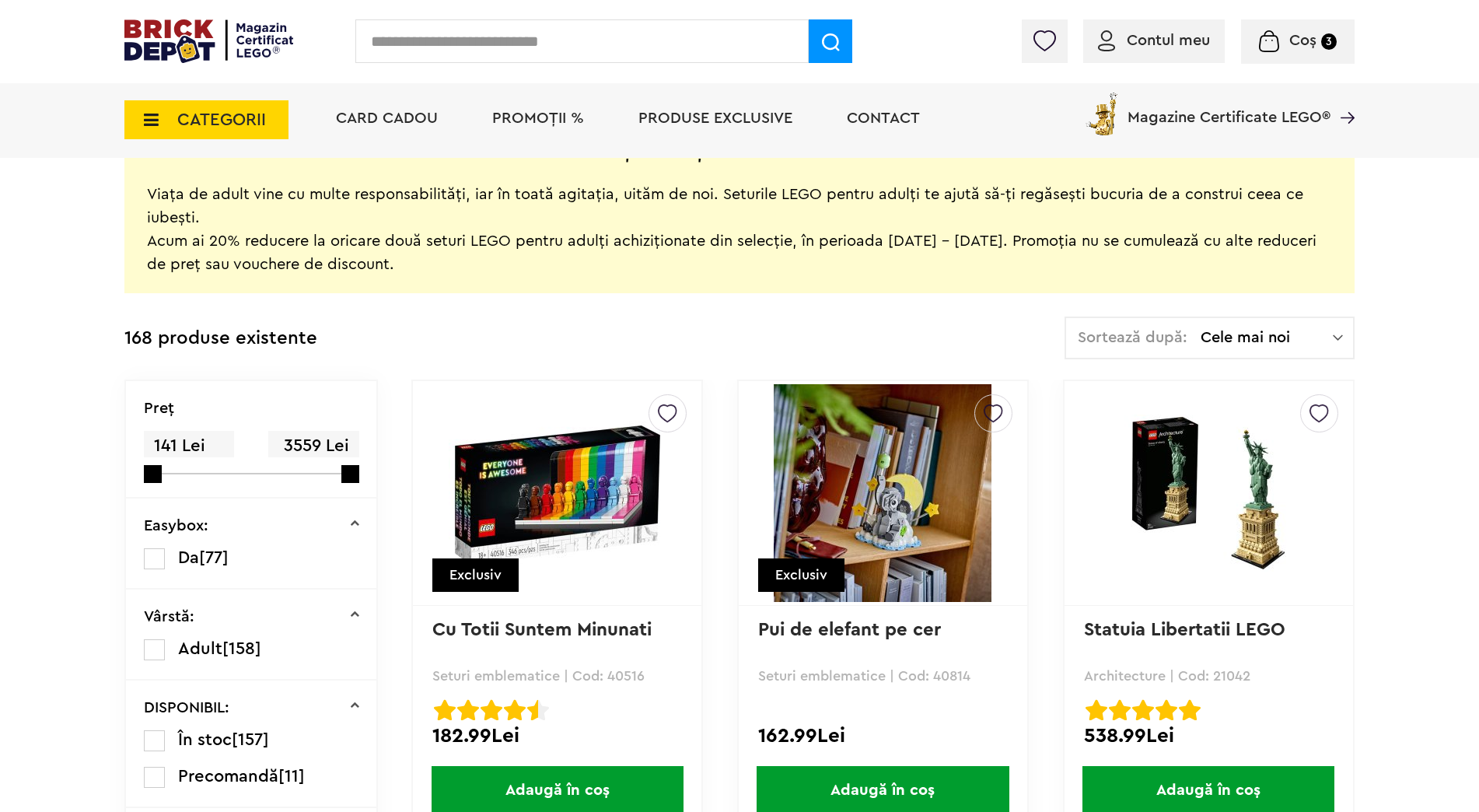
scroll to position [389, 0]
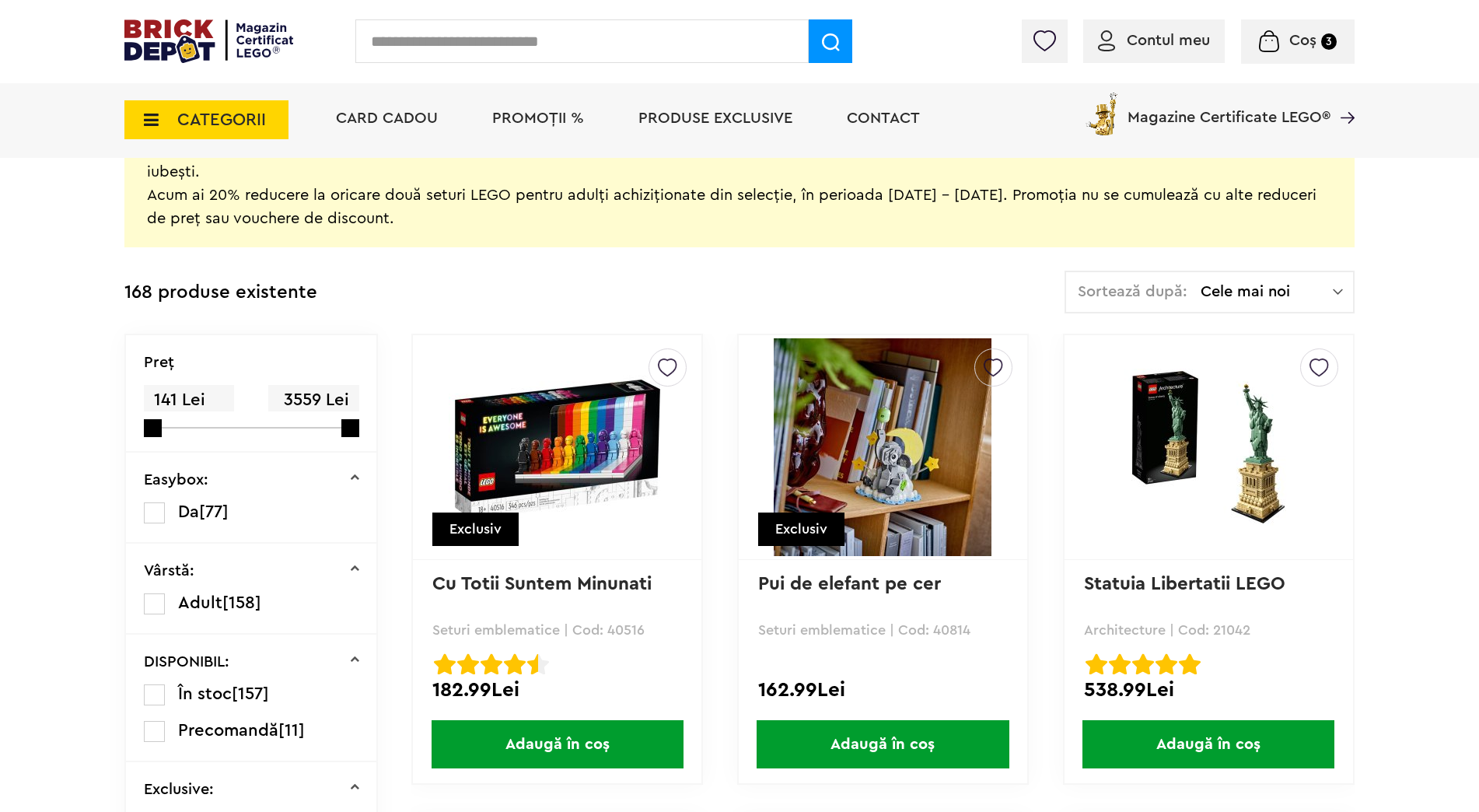
click at [1251, 291] on span "Cele mai noi" at bounding box center [1267, 291] width 132 height 16
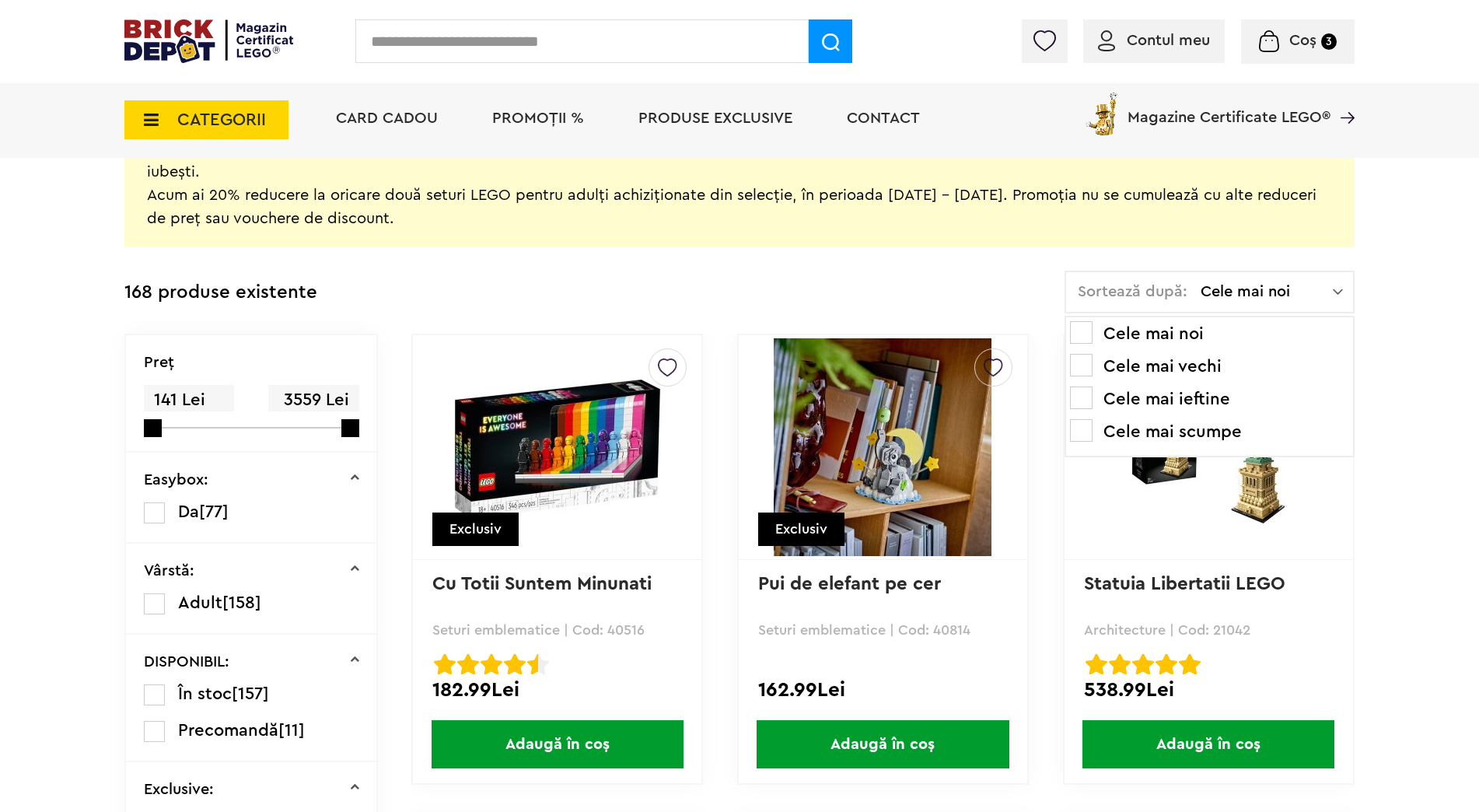
click at [1179, 392] on li "Cele mai ieftine" at bounding box center [1210, 399] width 279 height 25
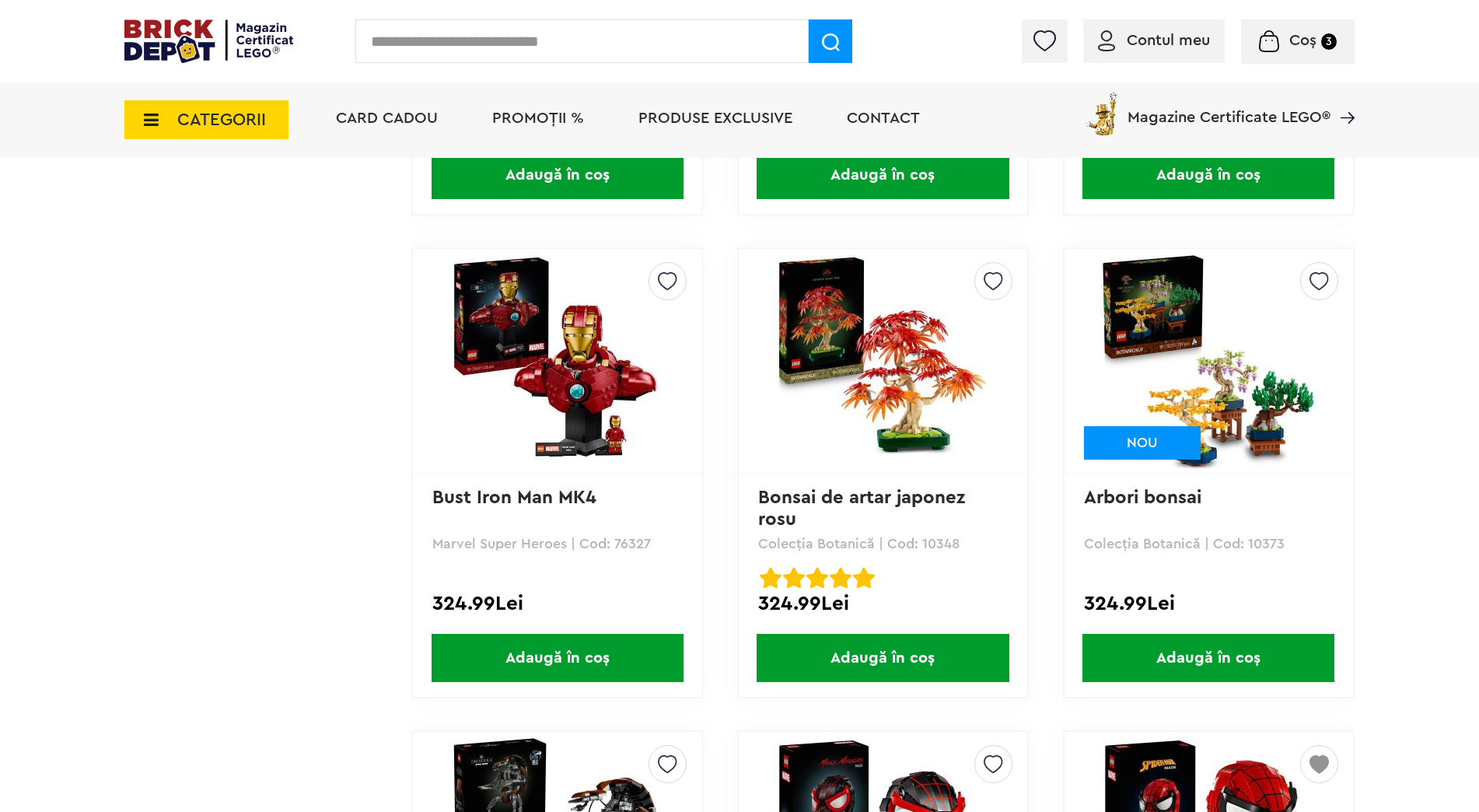
scroll to position [4353, 0]
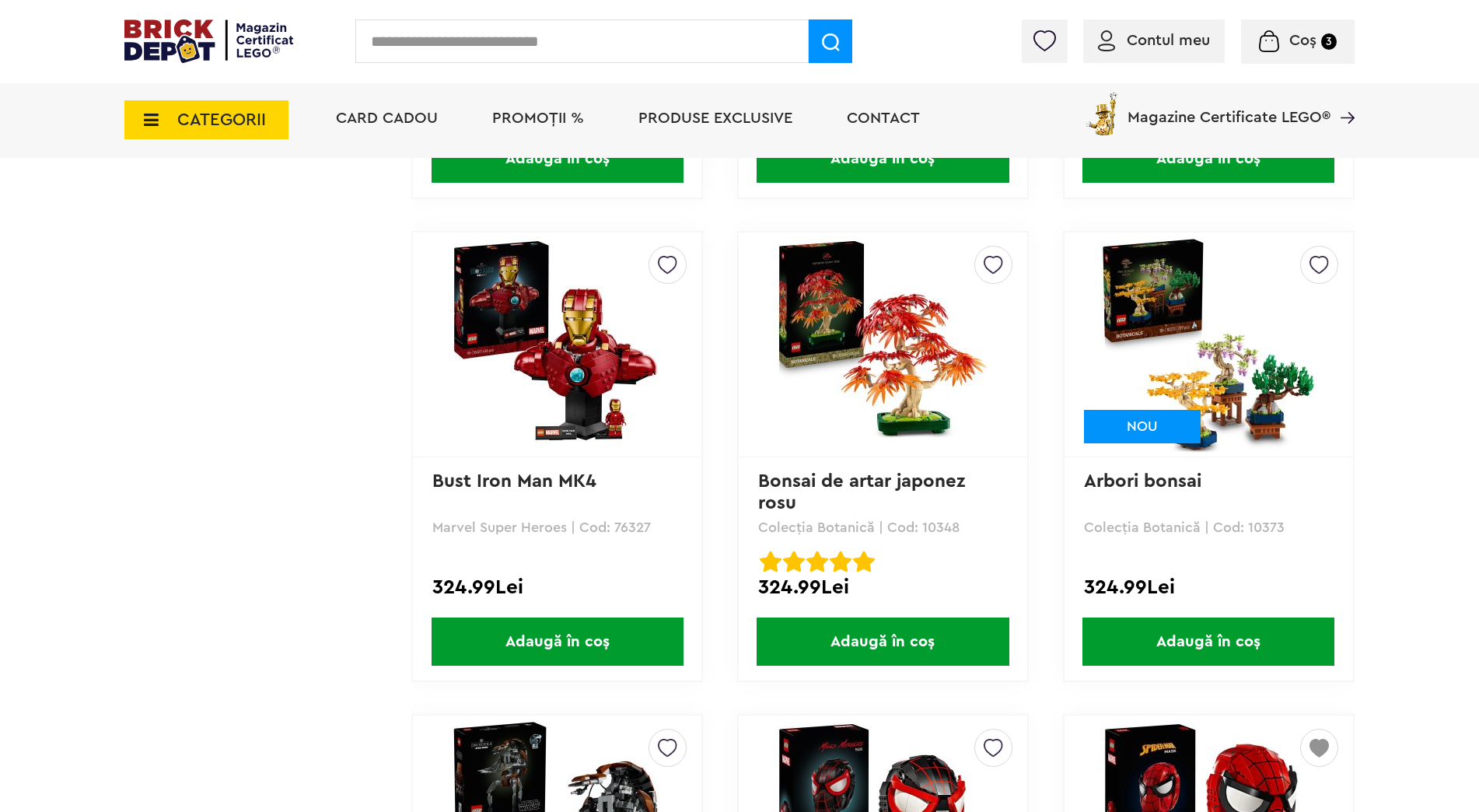
click at [948, 649] on span "Adaugă în coș" at bounding box center [883, 641] width 252 height 48
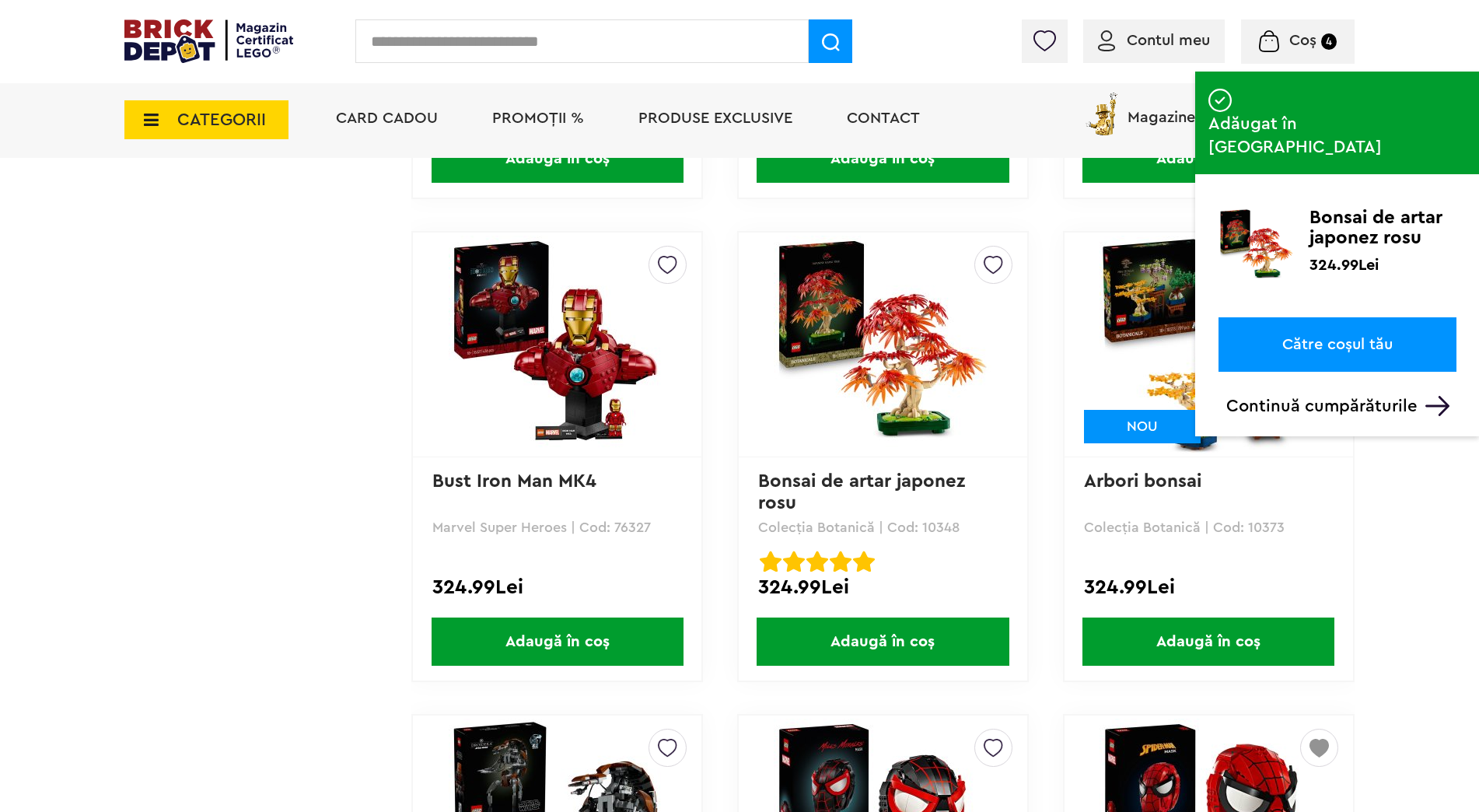
click at [1345, 317] on link "Către coșul tău" at bounding box center [1338, 344] width 238 height 54
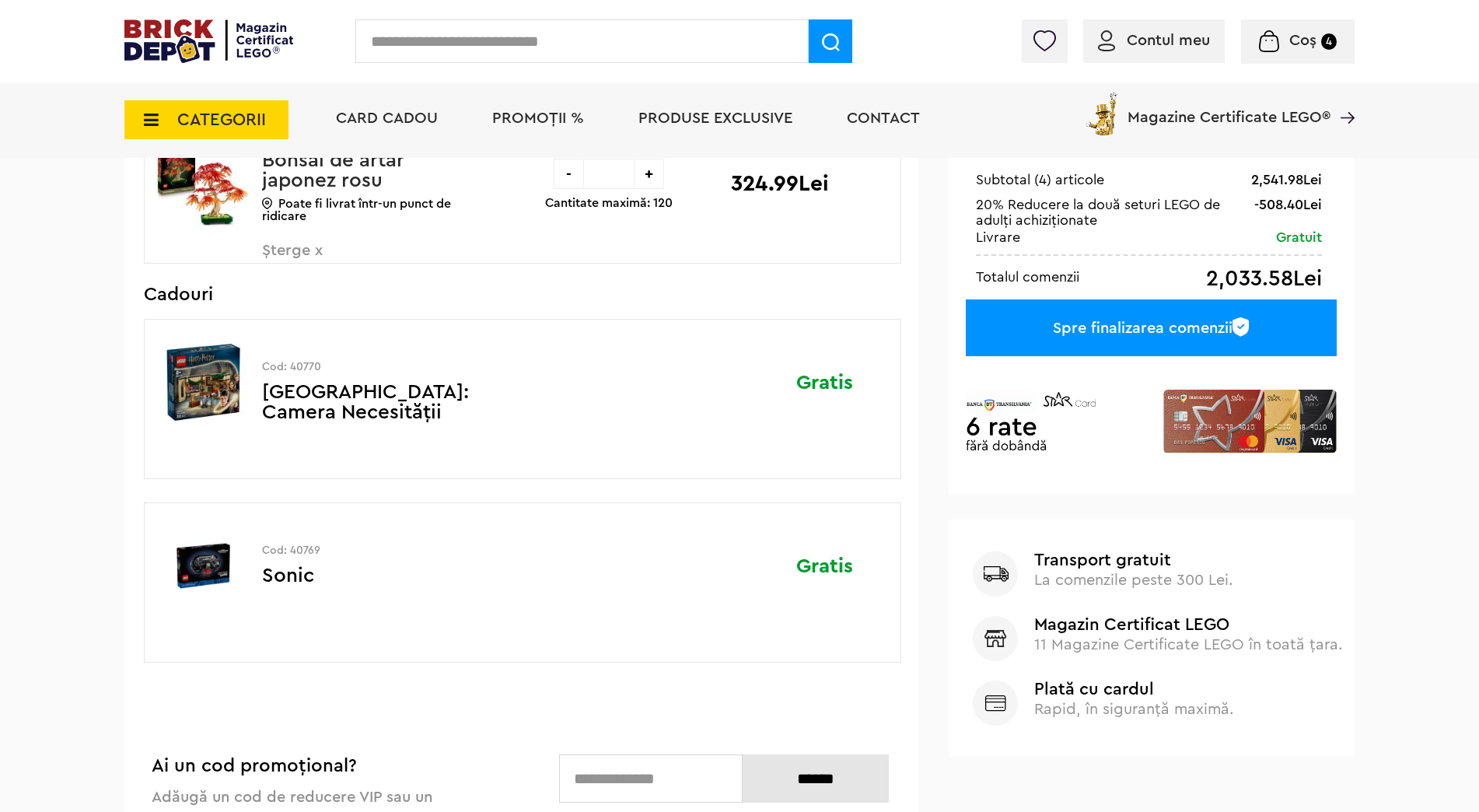
scroll to position [311, 0]
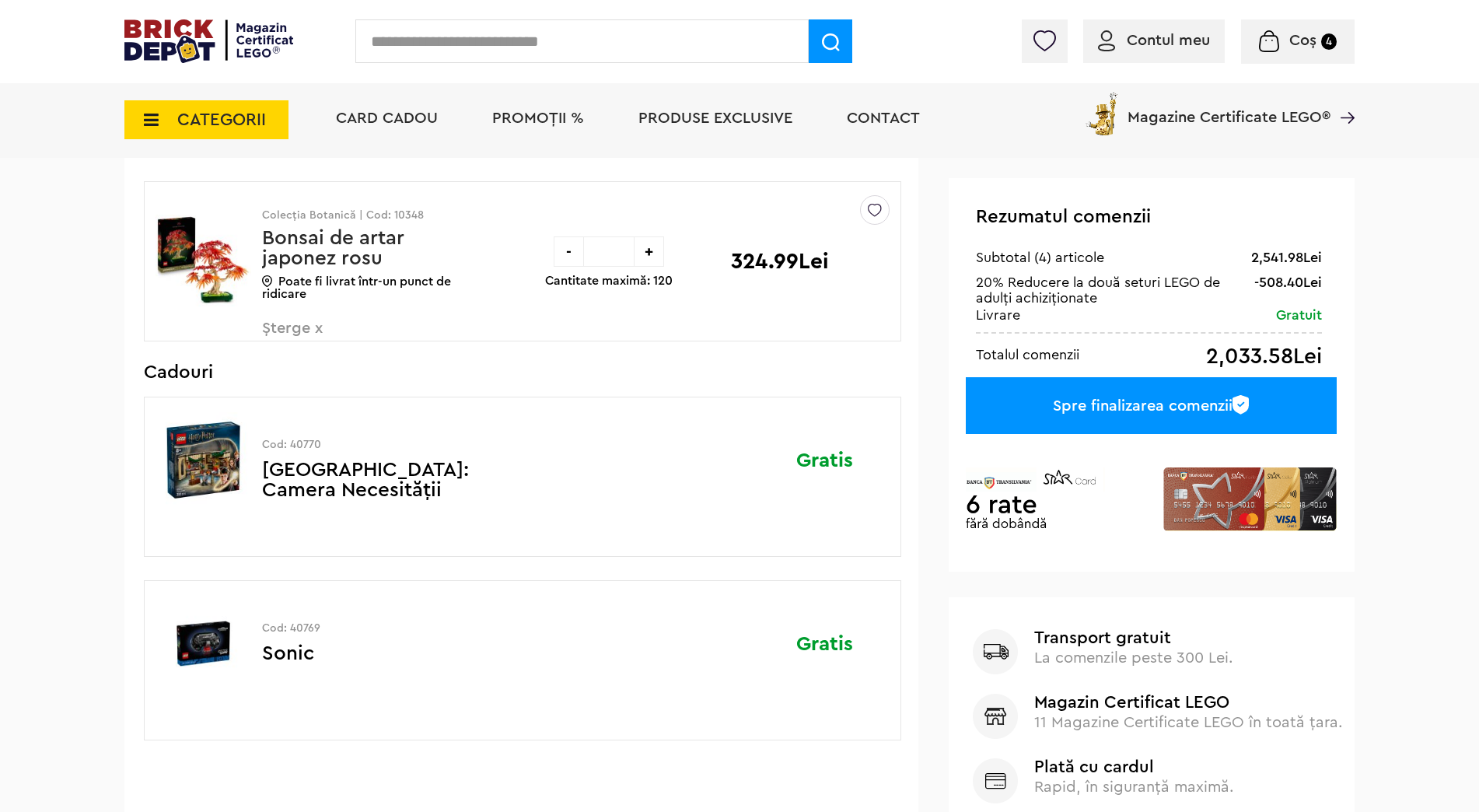
click at [308, 439] on p "Cod: 40770" at bounding box center [372, 444] width 221 height 11
copy p "40770"
click at [305, 628] on p "Cod: 40769" at bounding box center [372, 628] width 221 height 11
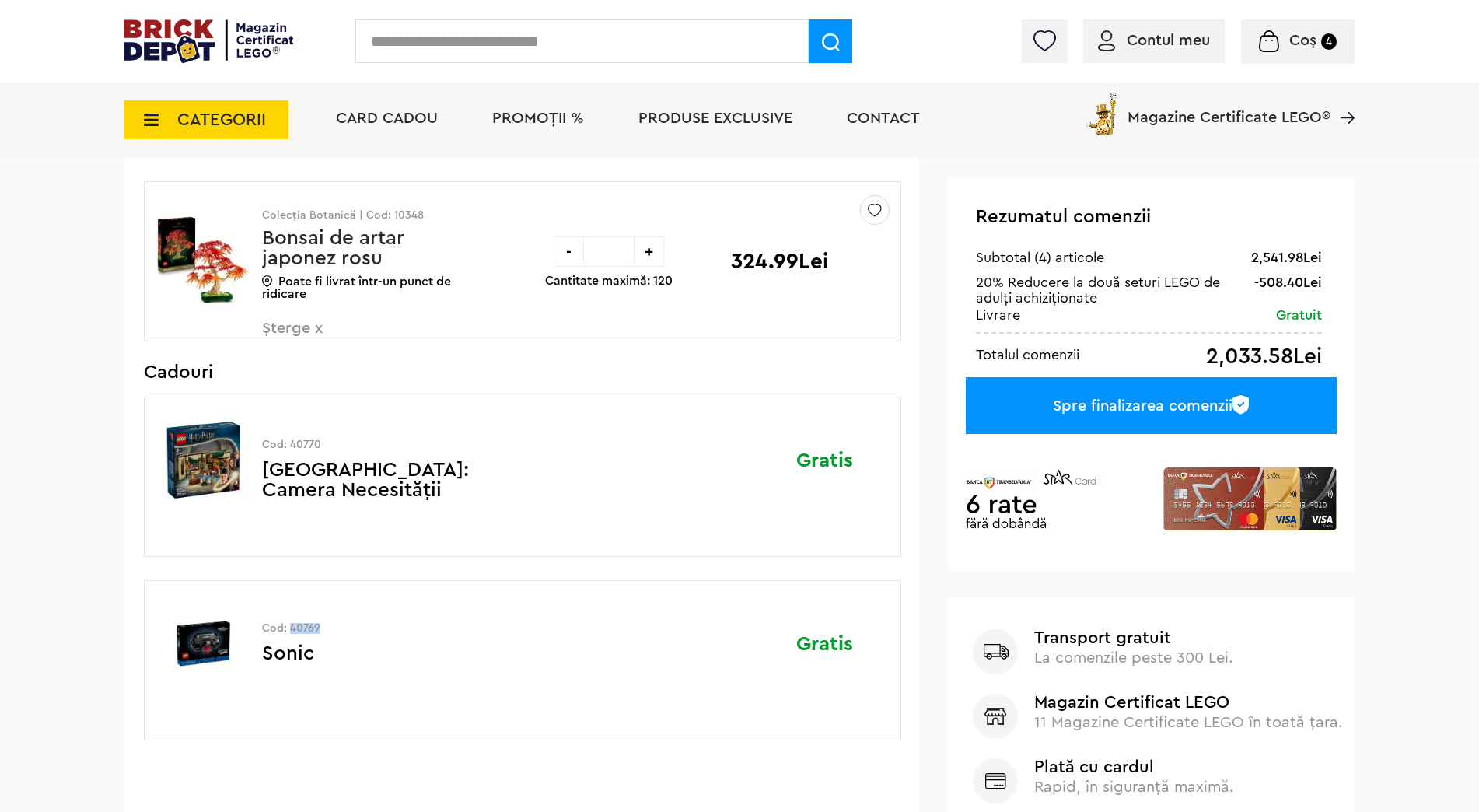
copy p "40769"
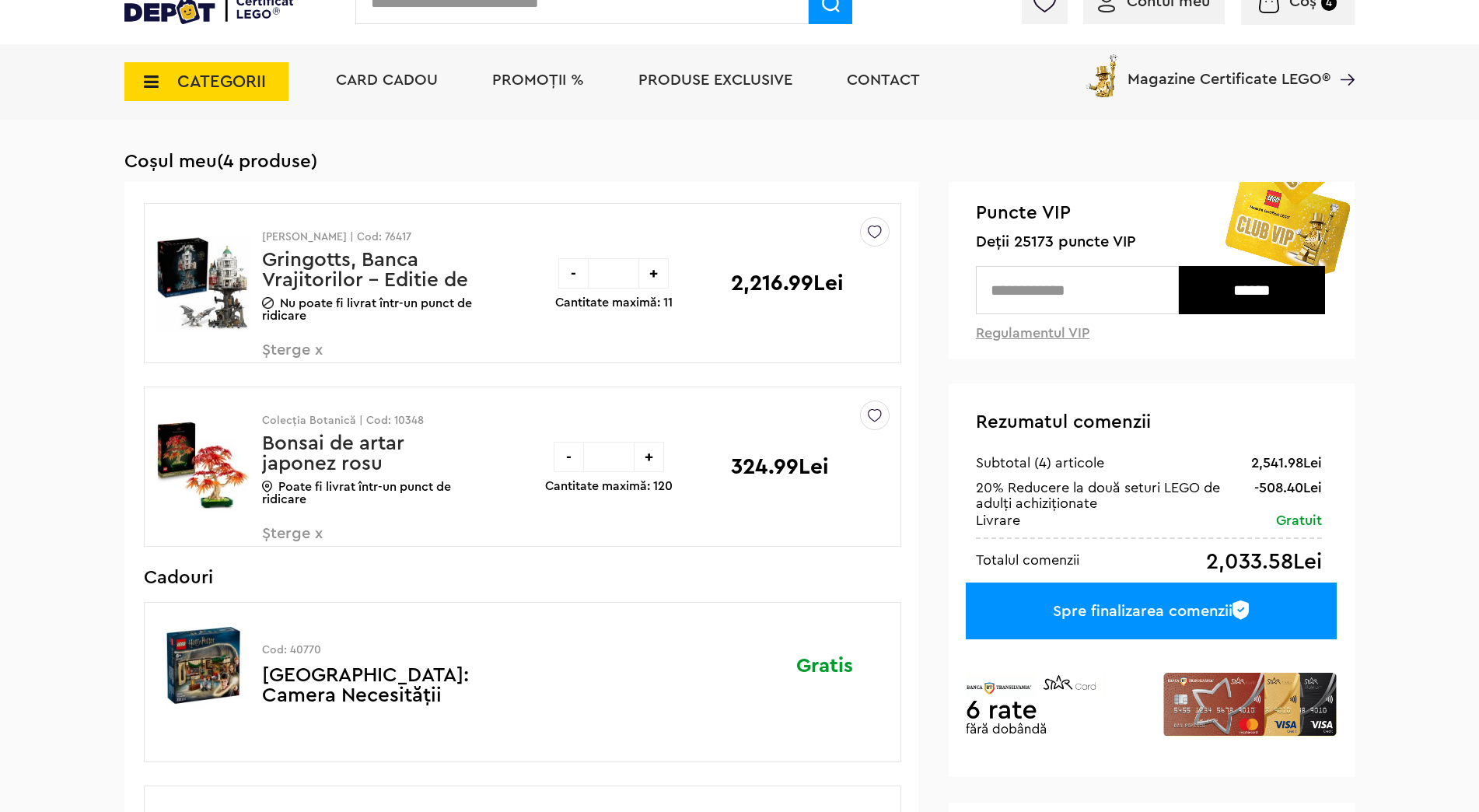
scroll to position [0, 0]
